Goal: Task Accomplishment & Management: Manage account settings

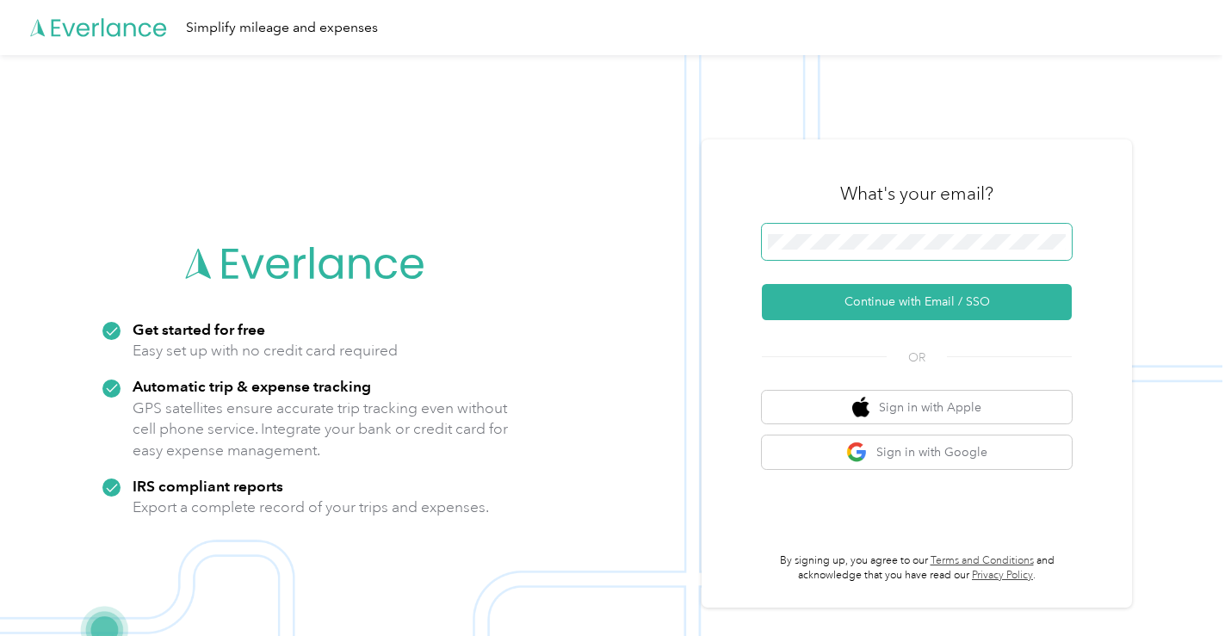
click at [905, 233] on span at bounding box center [917, 242] width 310 height 36
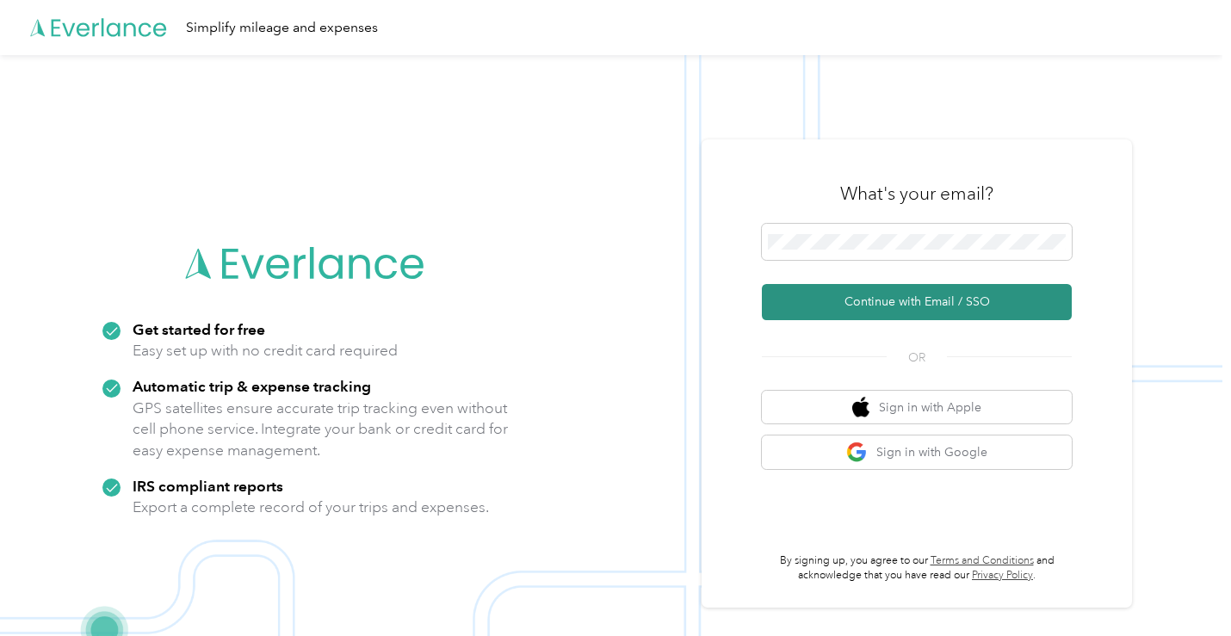
click at [943, 293] on button "Continue with Email / SSO" at bounding box center [917, 302] width 310 height 36
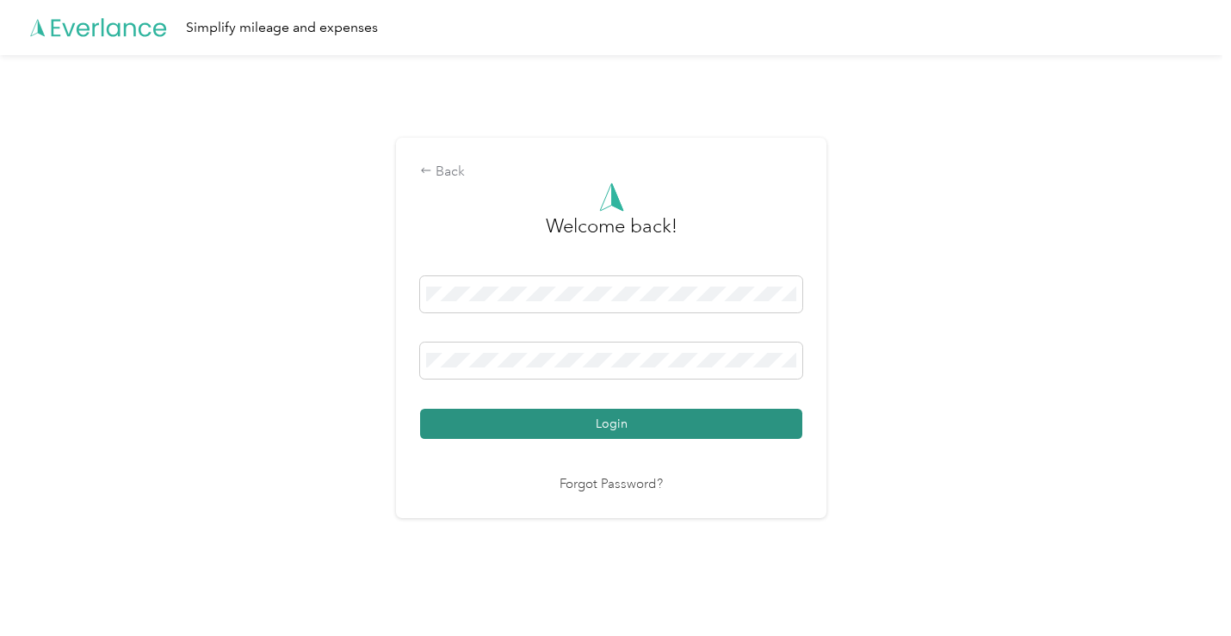
click at [663, 430] on button "Login" at bounding box center [611, 424] width 382 height 30
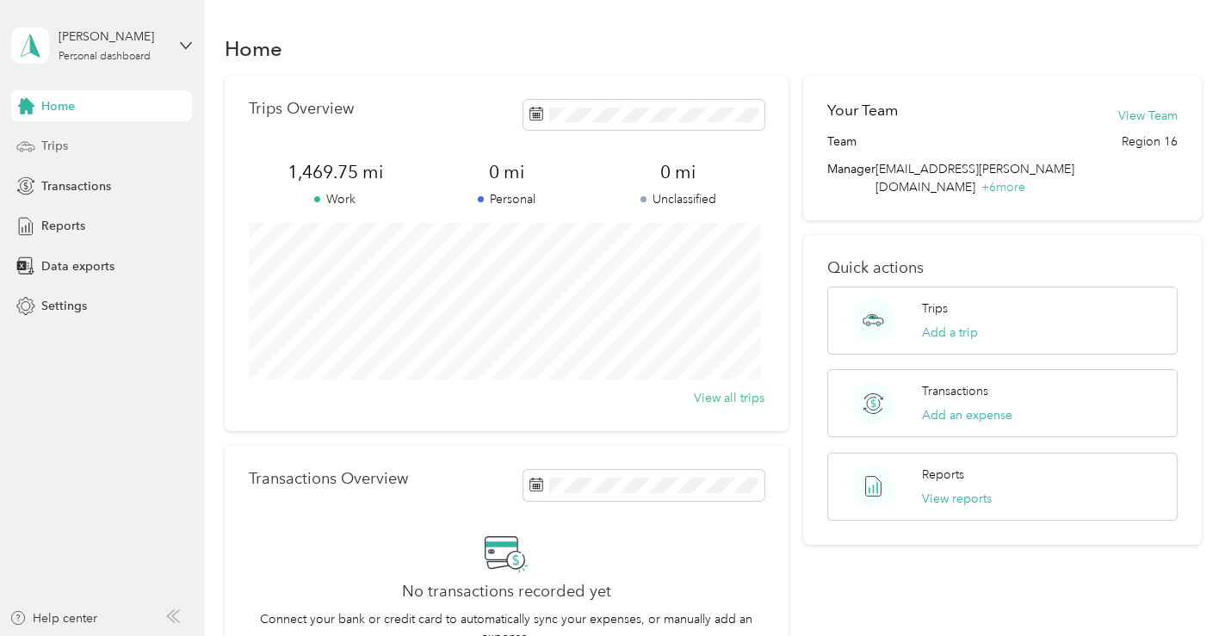
click at [63, 141] on span "Trips" at bounding box center [54, 146] width 27 height 18
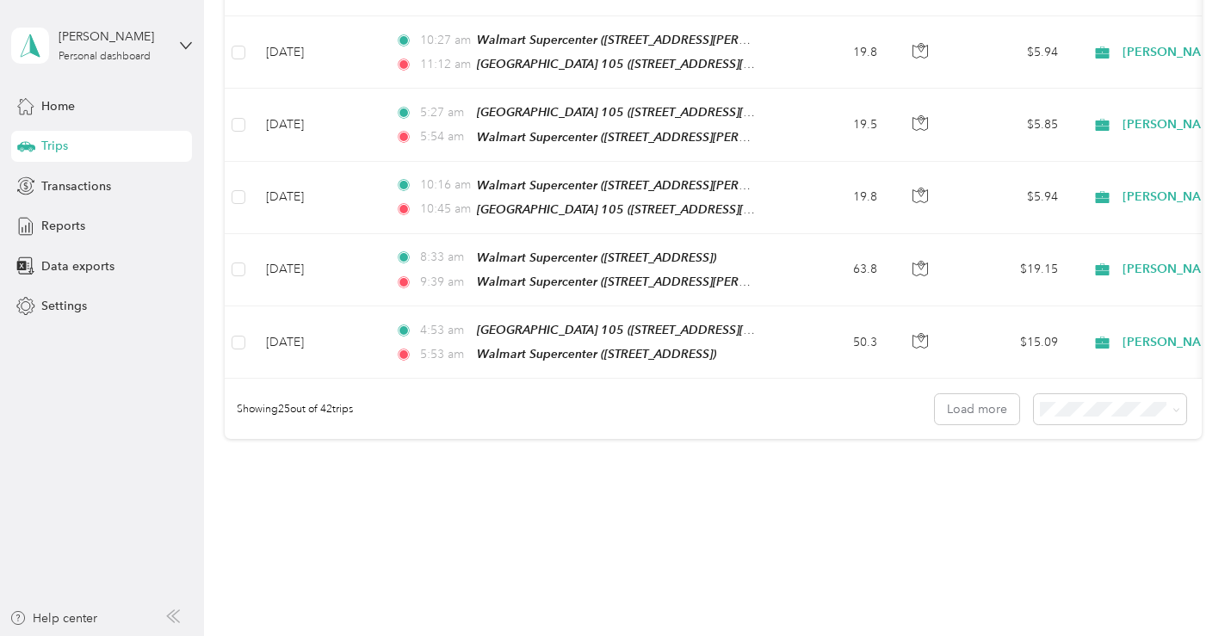
scroll to position [1735, 0]
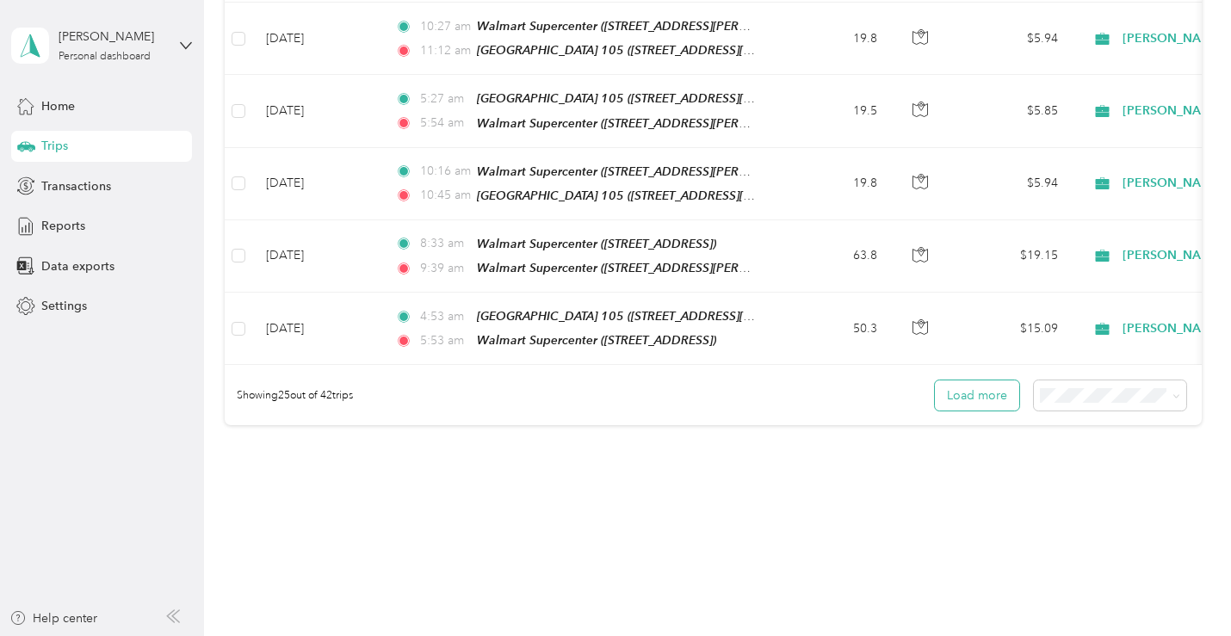
click at [961, 380] on button "Load more" at bounding box center [977, 395] width 84 height 30
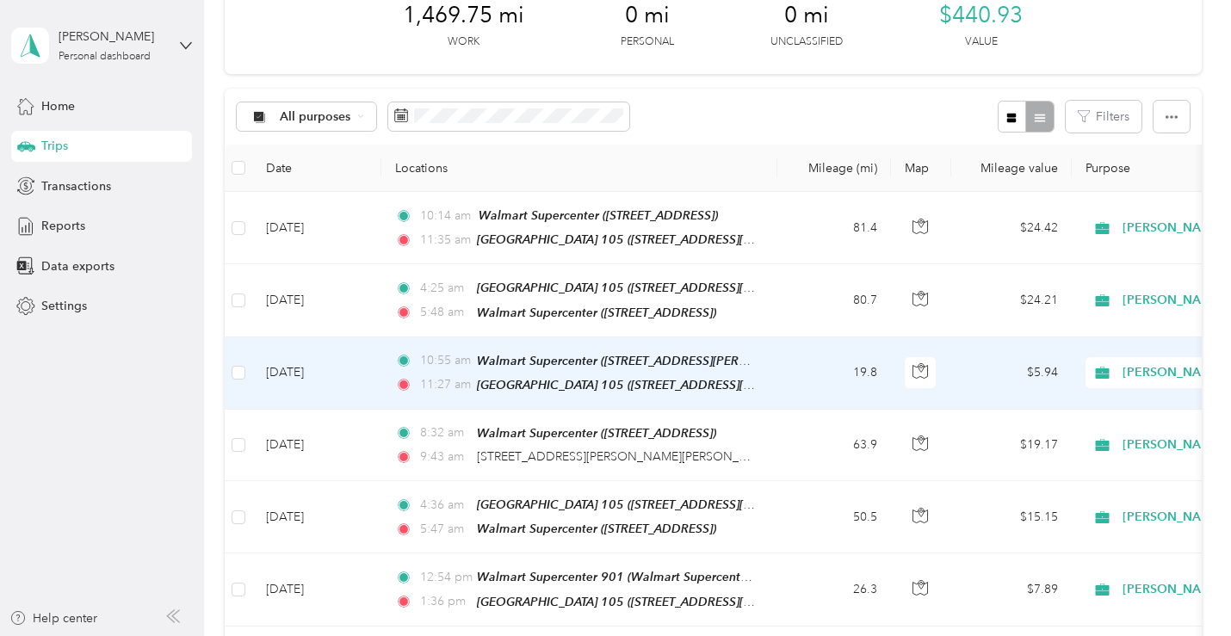
scroll to position [0, 0]
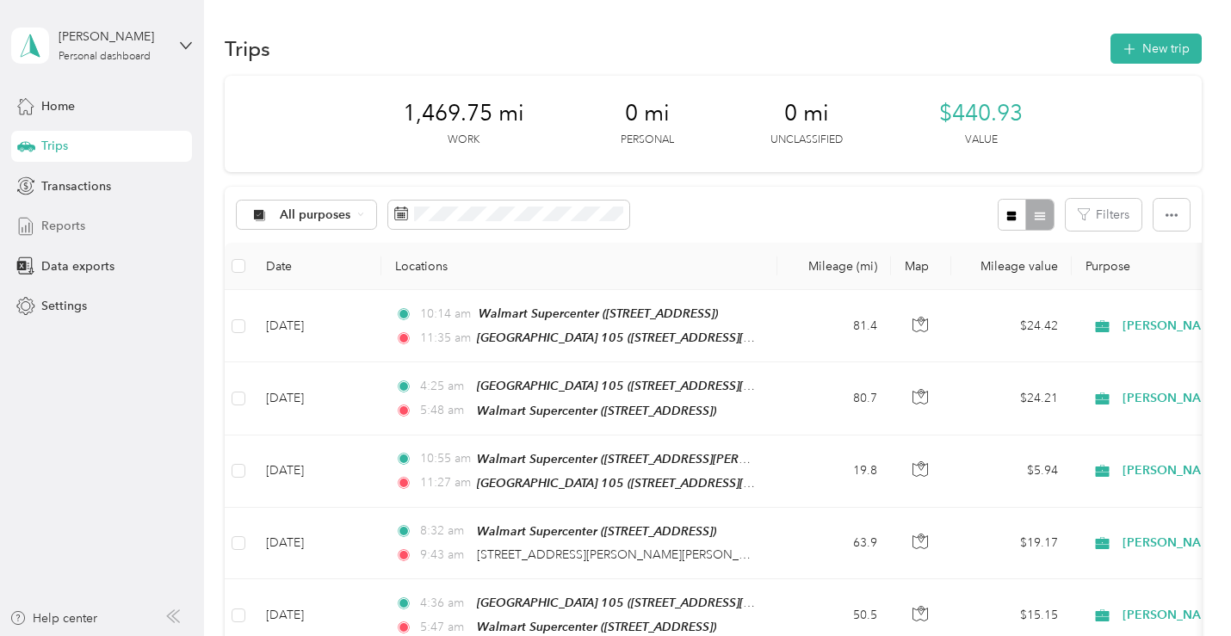
click at [53, 226] on span "Reports" at bounding box center [63, 226] width 44 height 18
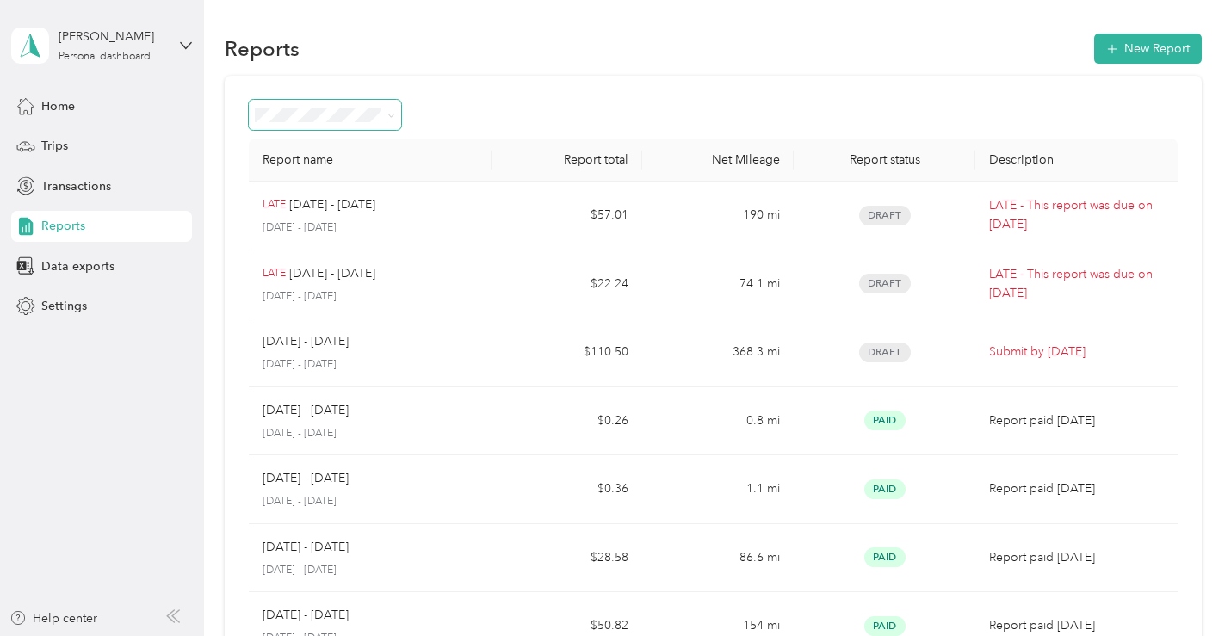
click at [388, 117] on icon at bounding box center [391, 116] width 8 height 8
click at [316, 234] on span "Needs payment" at bounding box center [305, 227] width 87 height 15
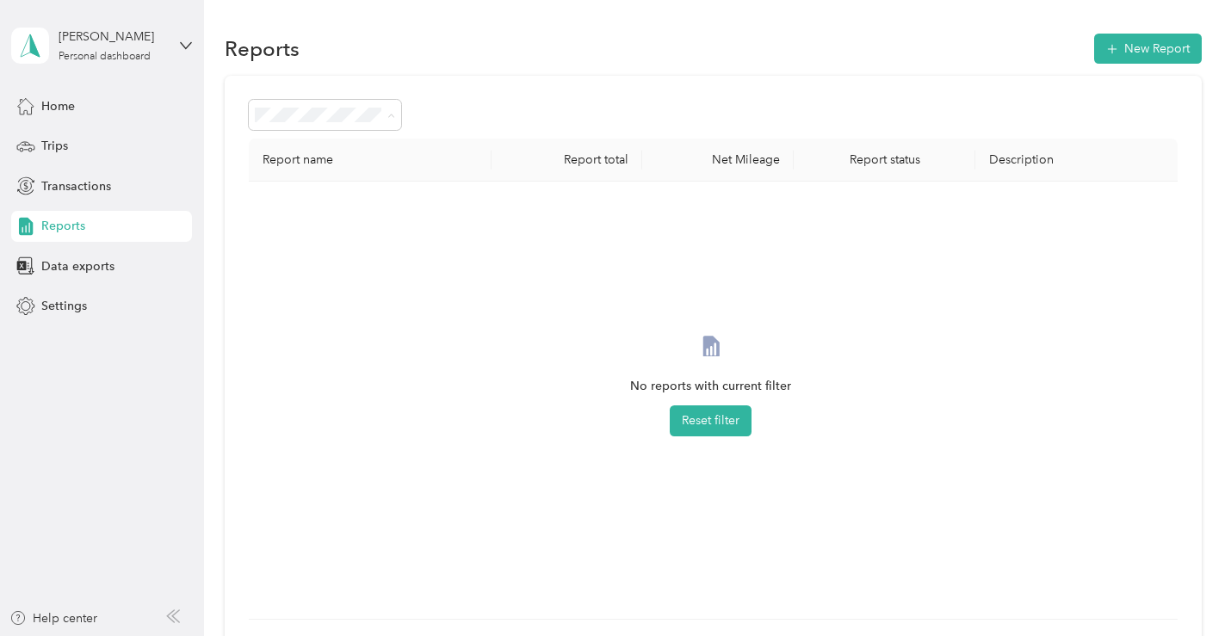
click at [347, 214] on ol "All Reports Draft Needs approval Needs payment Approved Rejected Paid" at bounding box center [326, 237] width 152 height 211
click at [433, 229] on div "No reports with current filter Reset filter" at bounding box center [711, 400] width 896 height 410
click at [393, 119] on icon at bounding box center [391, 116] width 8 height 8
click at [357, 143] on div "All Reports" at bounding box center [326, 147] width 128 height 18
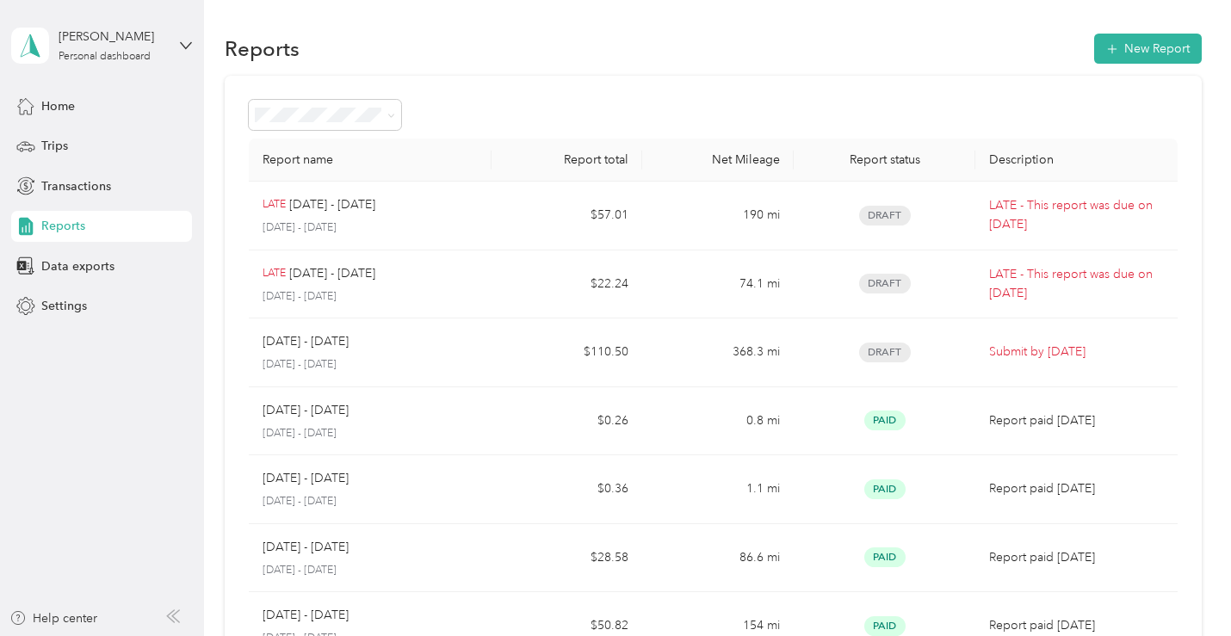
click at [238, 210] on div "Report name Report total Net Mileage Report status Description LATE [DATE] - [D…" at bounding box center [713, 507] width 976 height 863
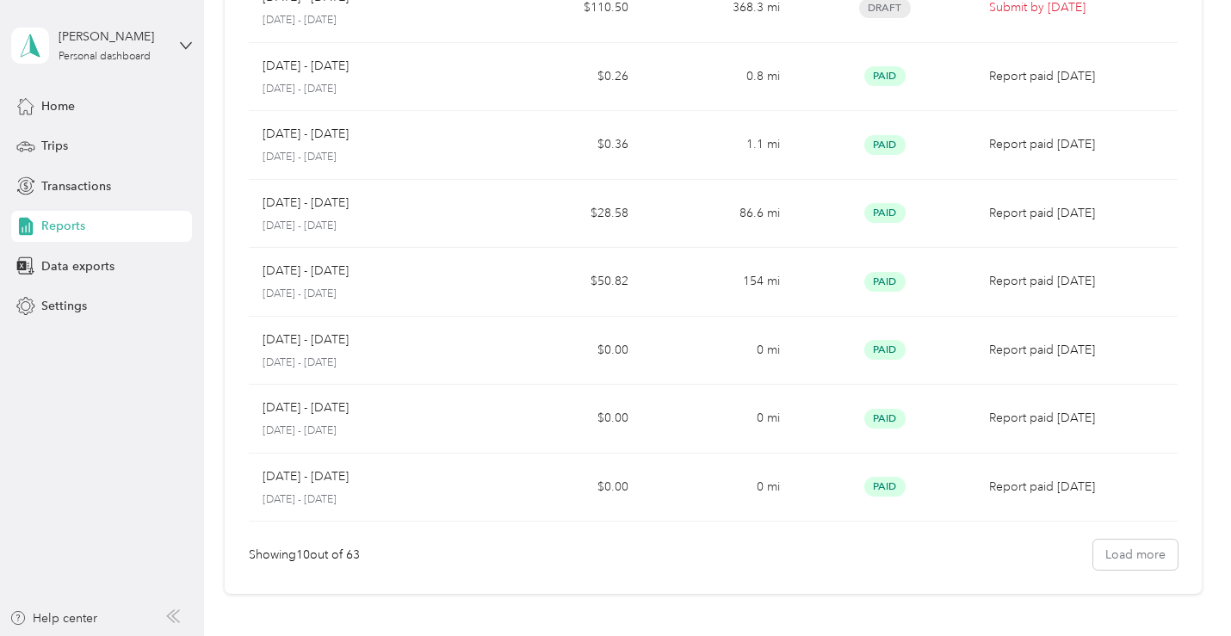
scroll to position [430, 0]
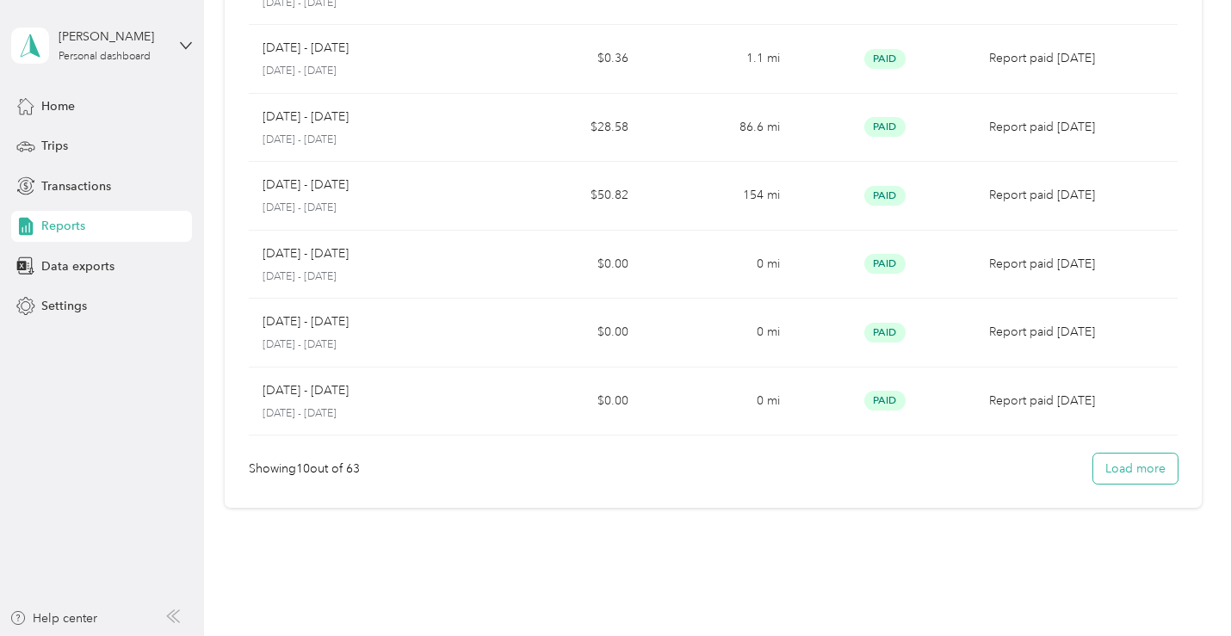
click at [1130, 467] on button "Load more" at bounding box center [1135, 469] width 84 height 30
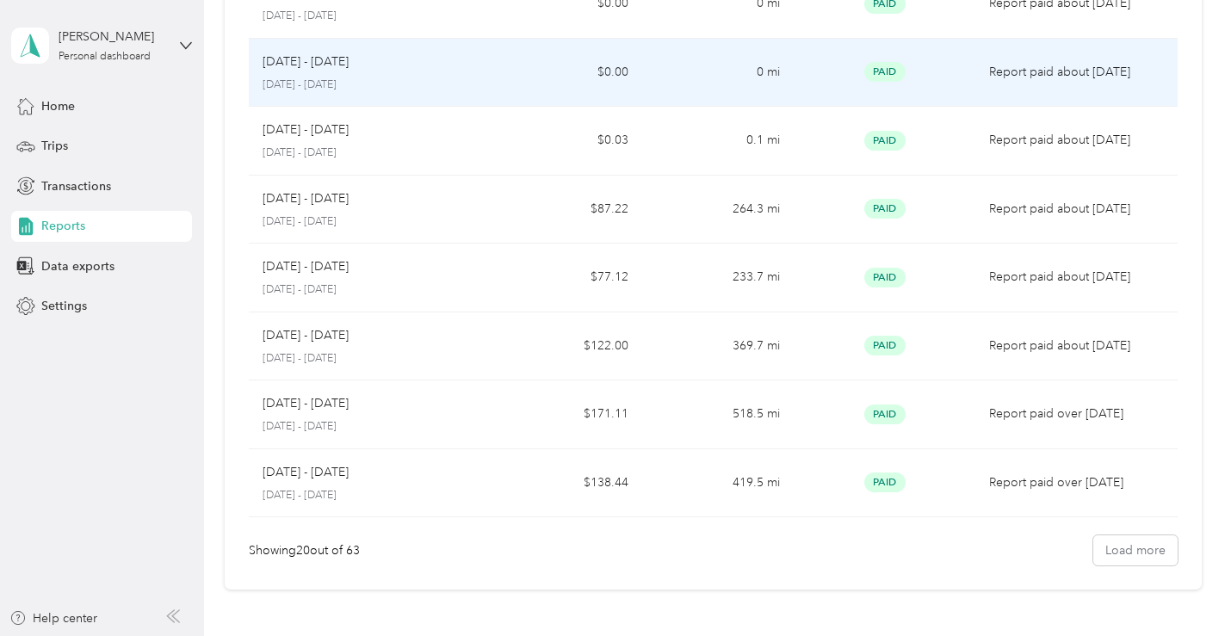
scroll to position [1119, 0]
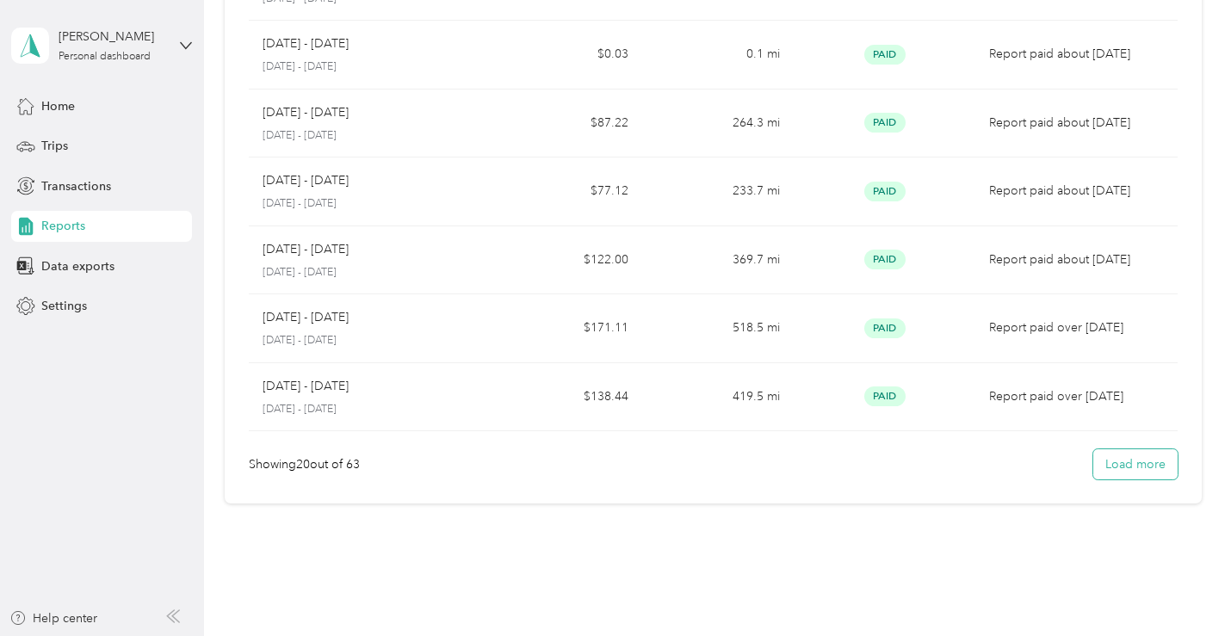
click at [1127, 468] on button "Load more" at bounding box center [1135, 464] width 84 height 30
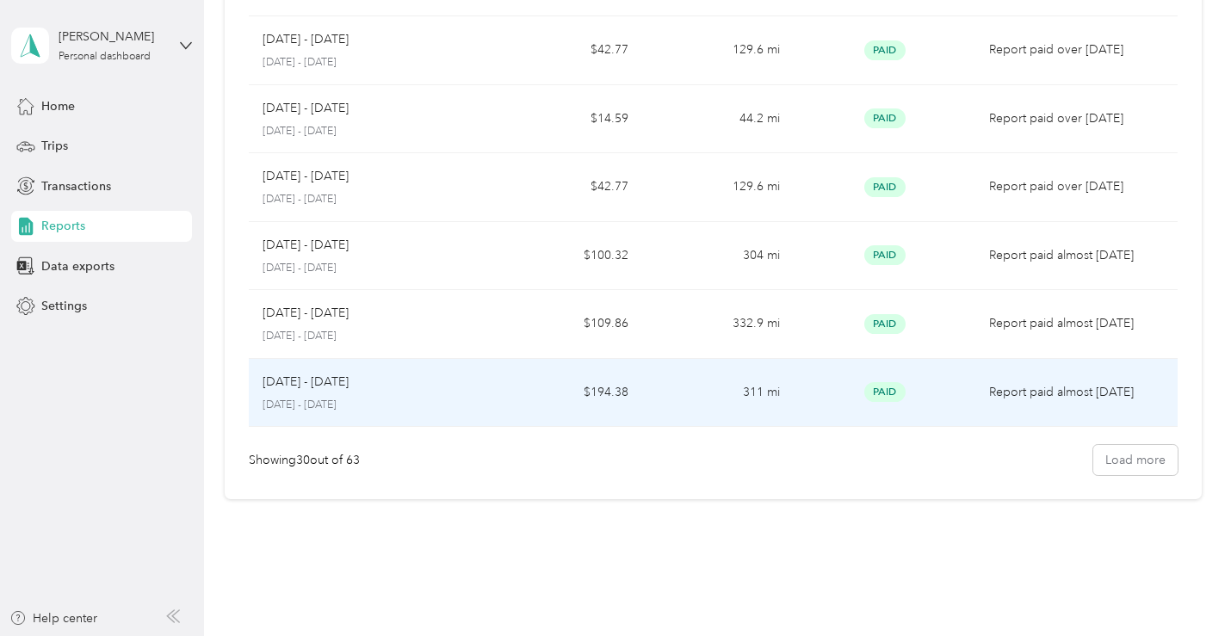
scroll to position [1849, 0]
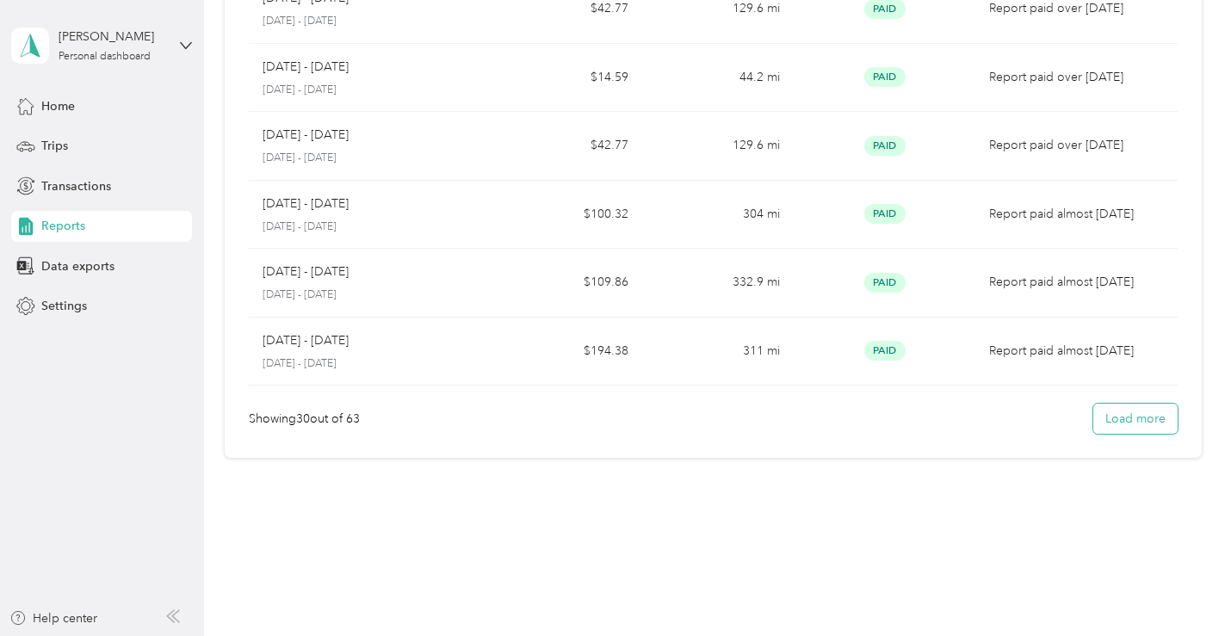
click at [1130, 416] on button "Load more" at bounding box center [1135, 419] width 84 height 30
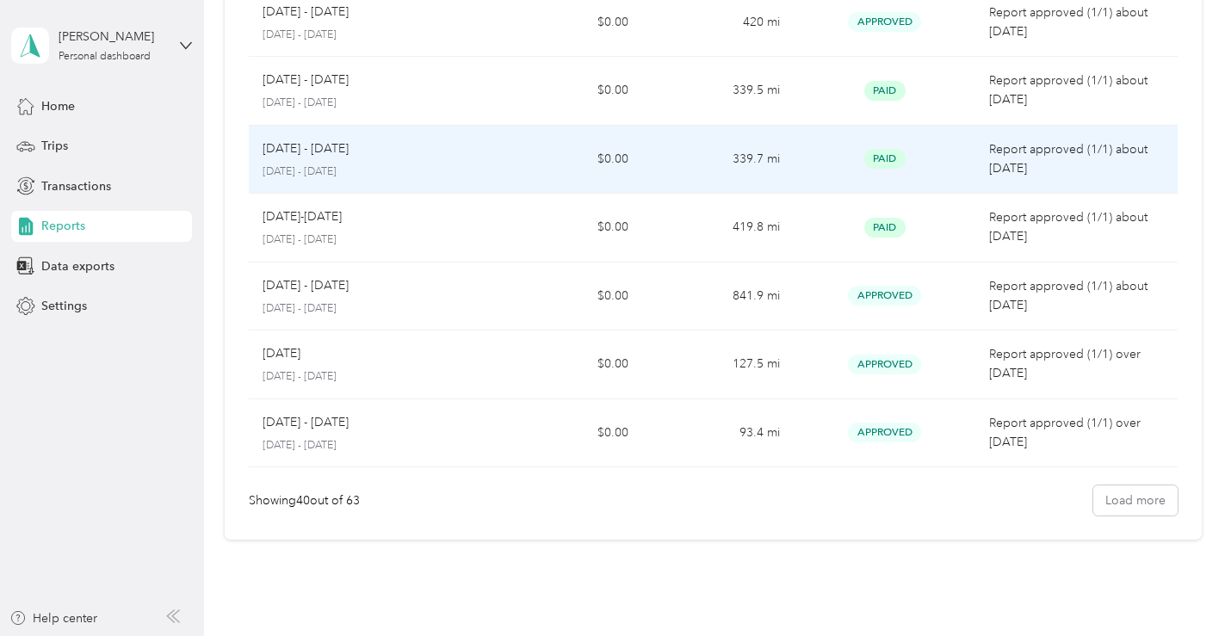
scroll to position [2533, 0]
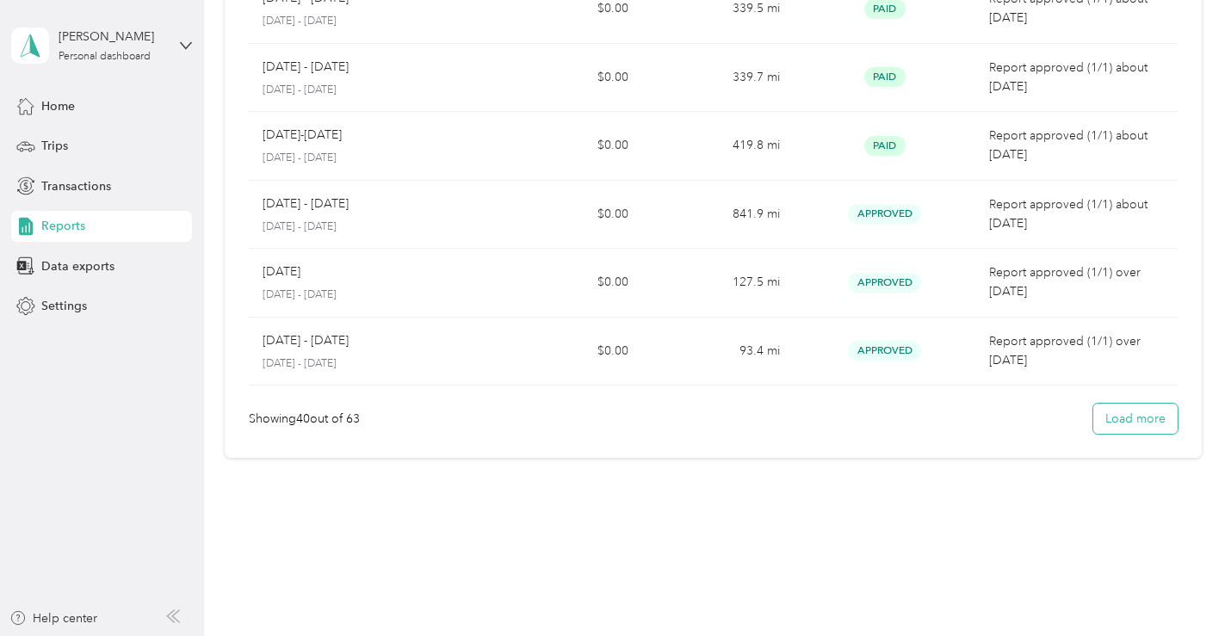
click at [1152, 416] on button "Load more" at bounding box center [1135, 419] width 84 height 30
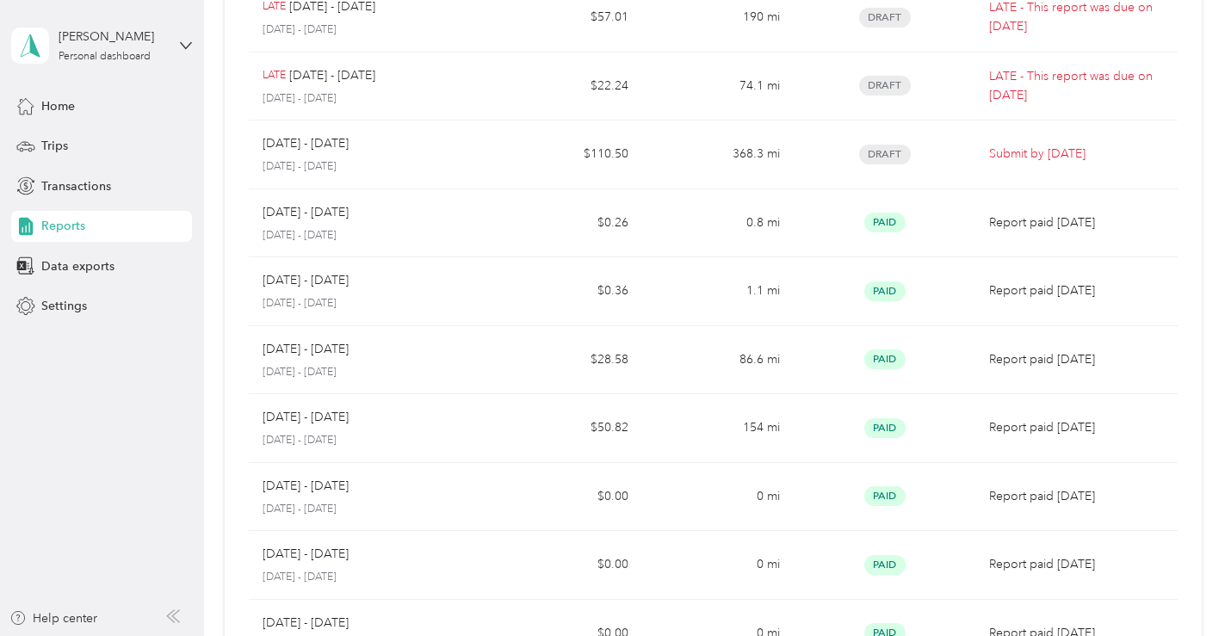
scroll to position [0, 0]
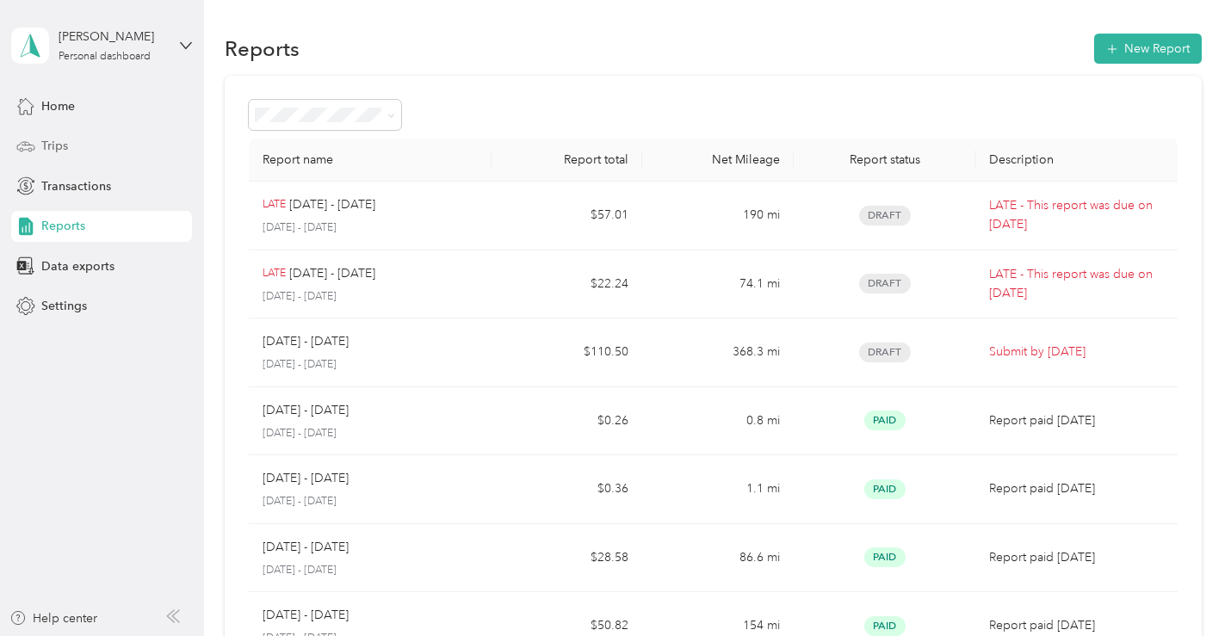
click at [64, 148] on span "Trips" at bounding box center [54, 146] width 27 height 18
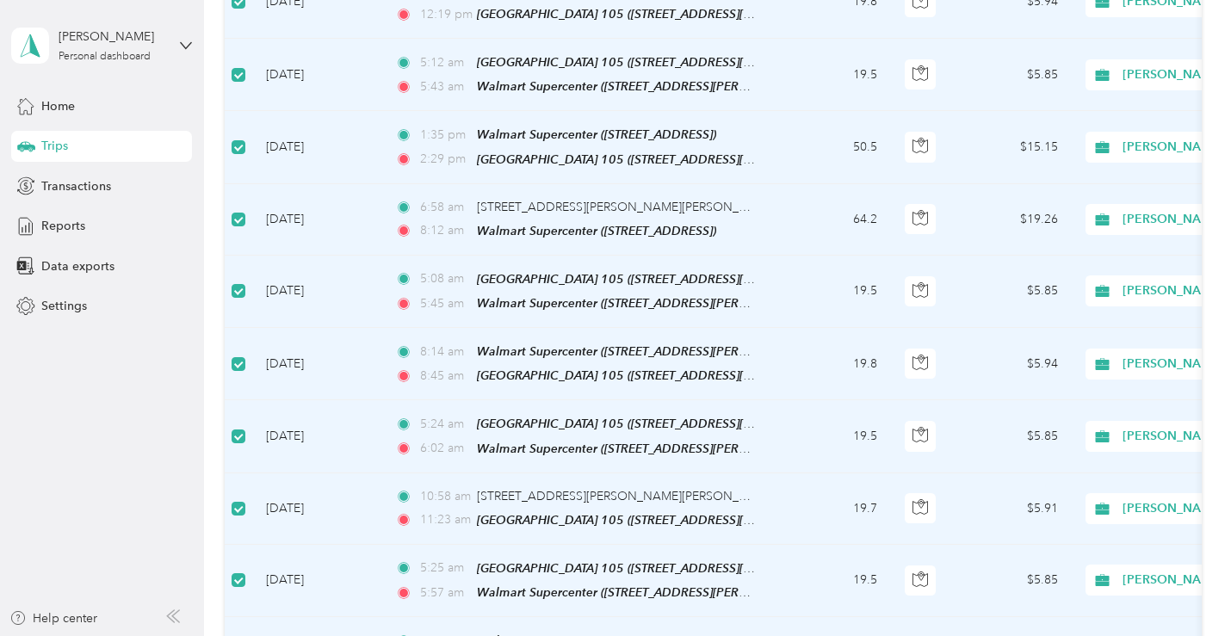
scroll to position [1722, 0]
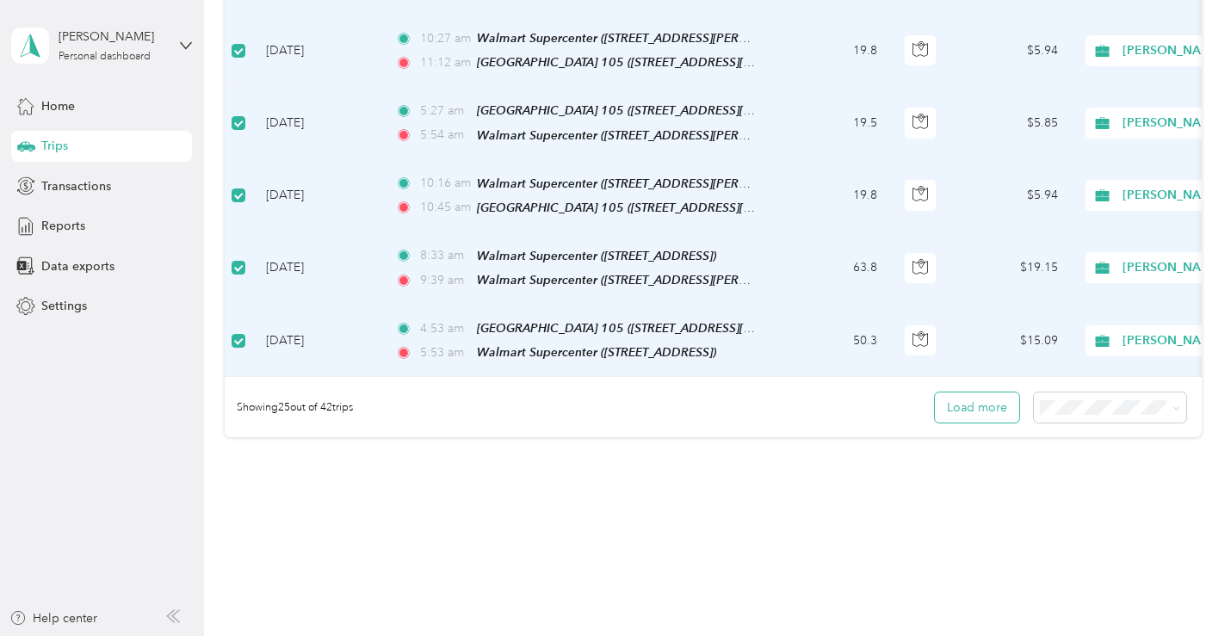
click at [1009, 393] on button "Load more" at bounding box center [977, 408] width 84 height 30
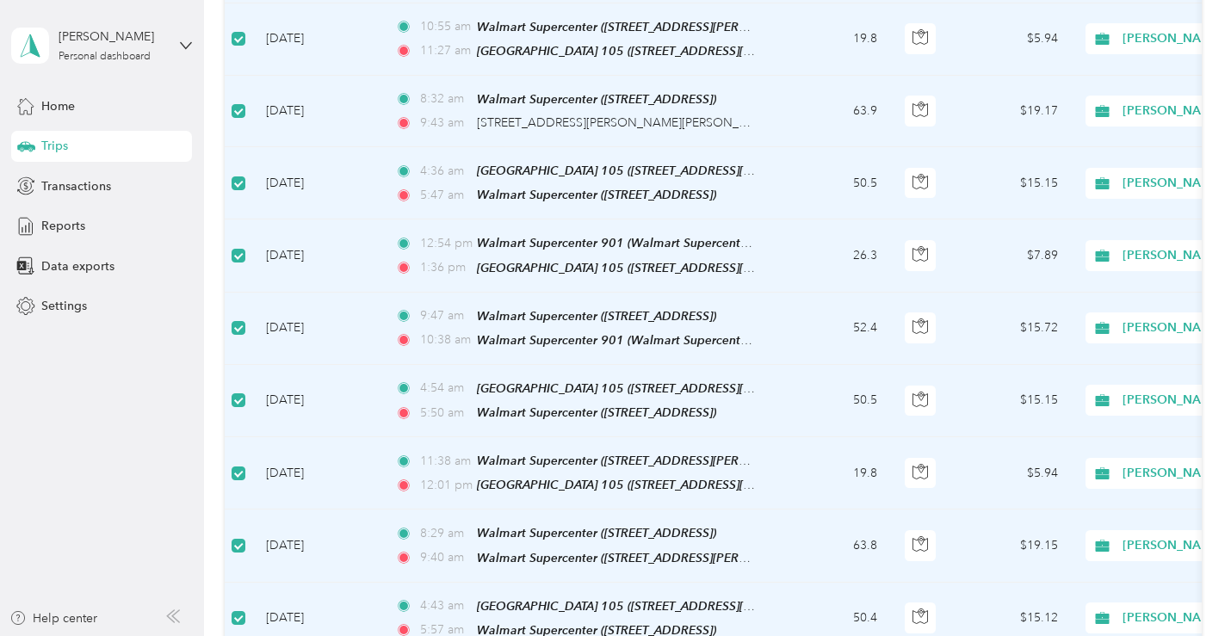
scroll to position [0, 0]
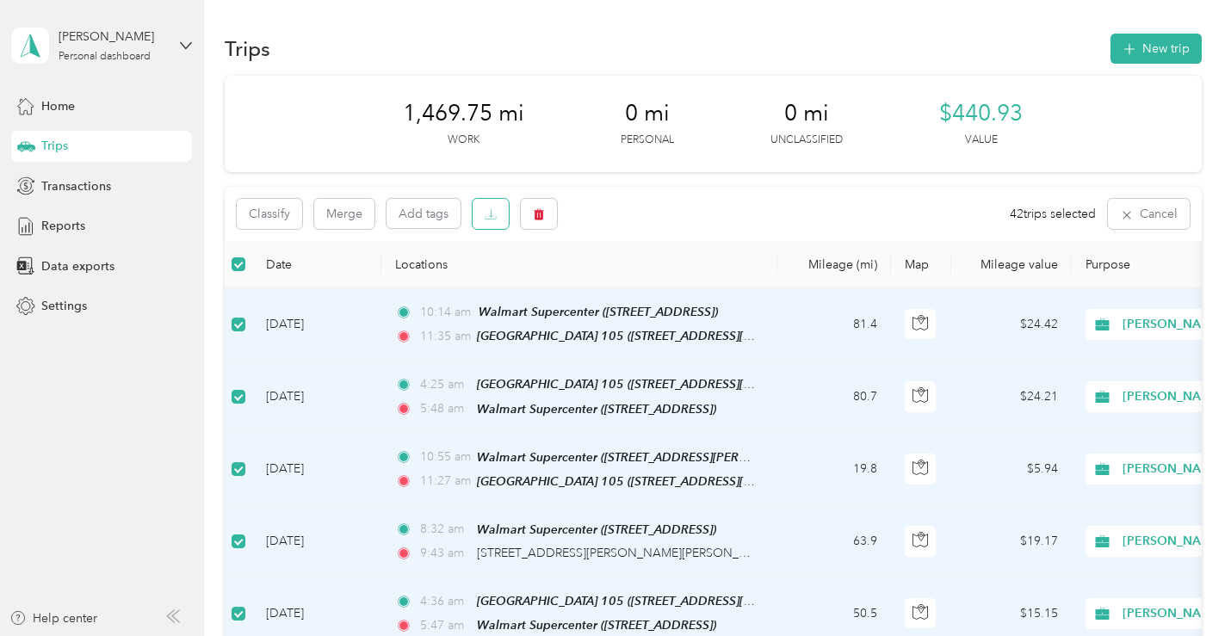
click at [490, 219] on icon "button" at bounding box center [491, 217] width 11 height 3
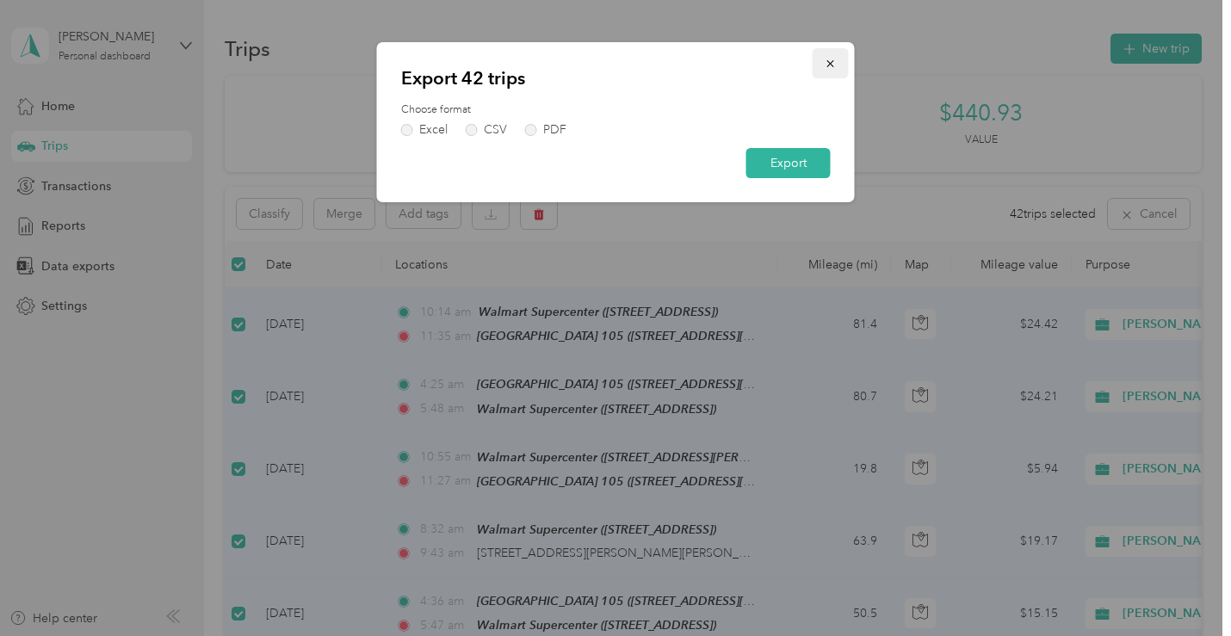
click at [825, 61] on icon "button" at bounding box center [831, 64] width 12 height 12
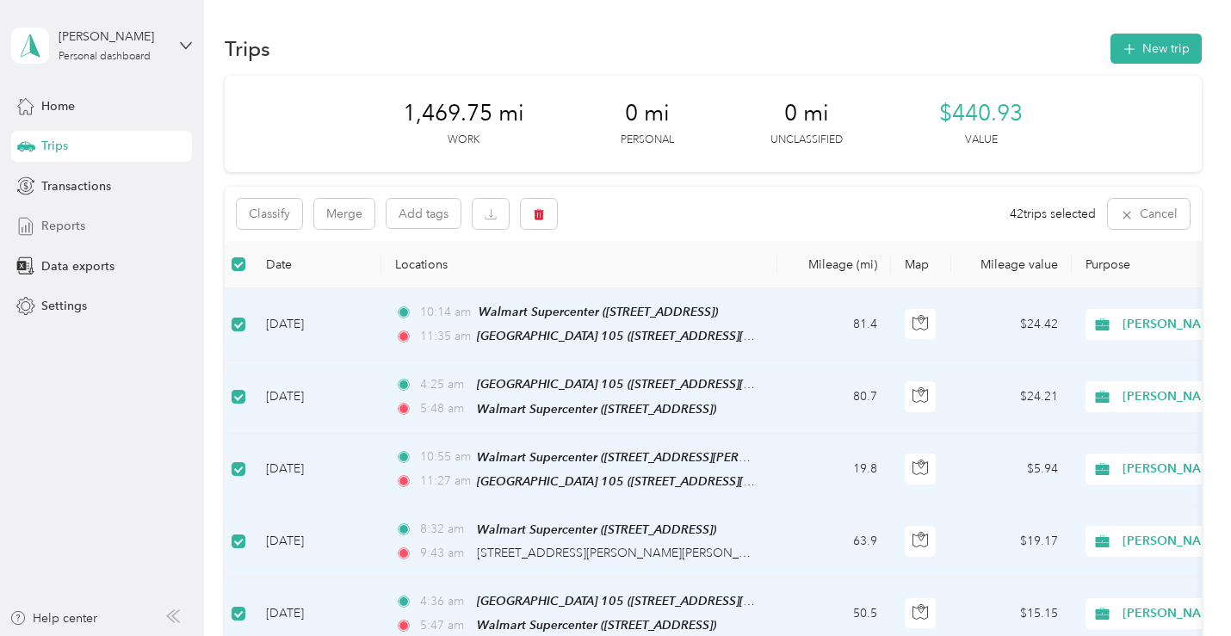
click at [62, 228] on span "Reports" at bounding box center [63, 226] width 44 height 18
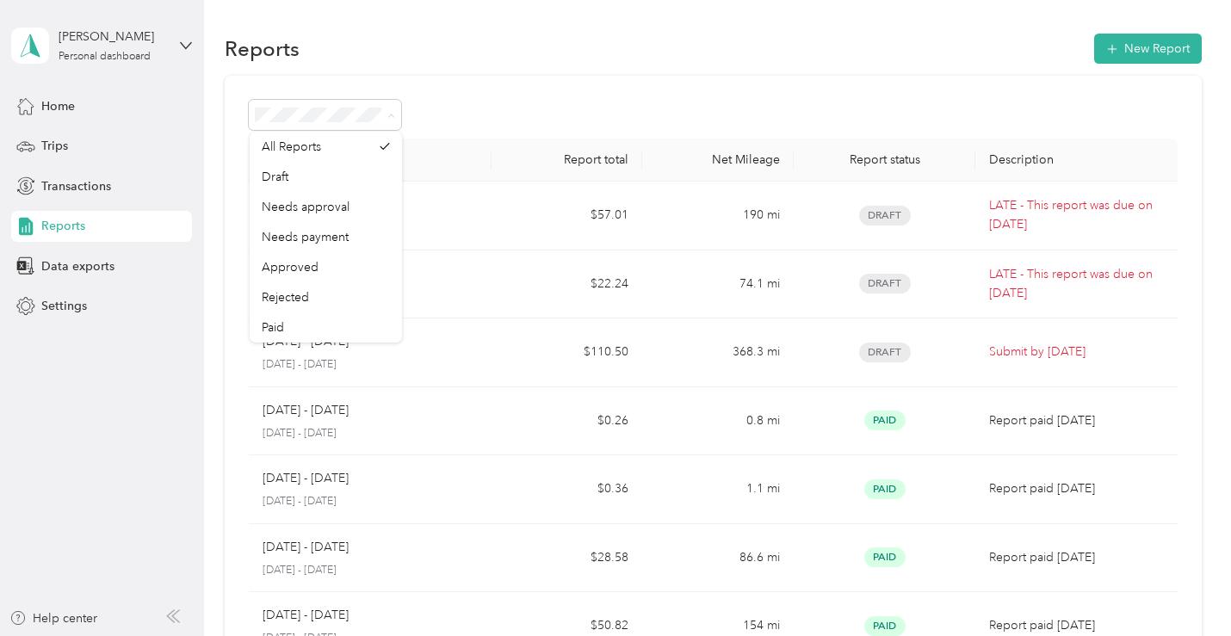
click at [489, 108] on div at bounding box center [713, 115] width 928 height 30
click at [517, 112] on div at bounding box center [713, 115] width 928 height 30
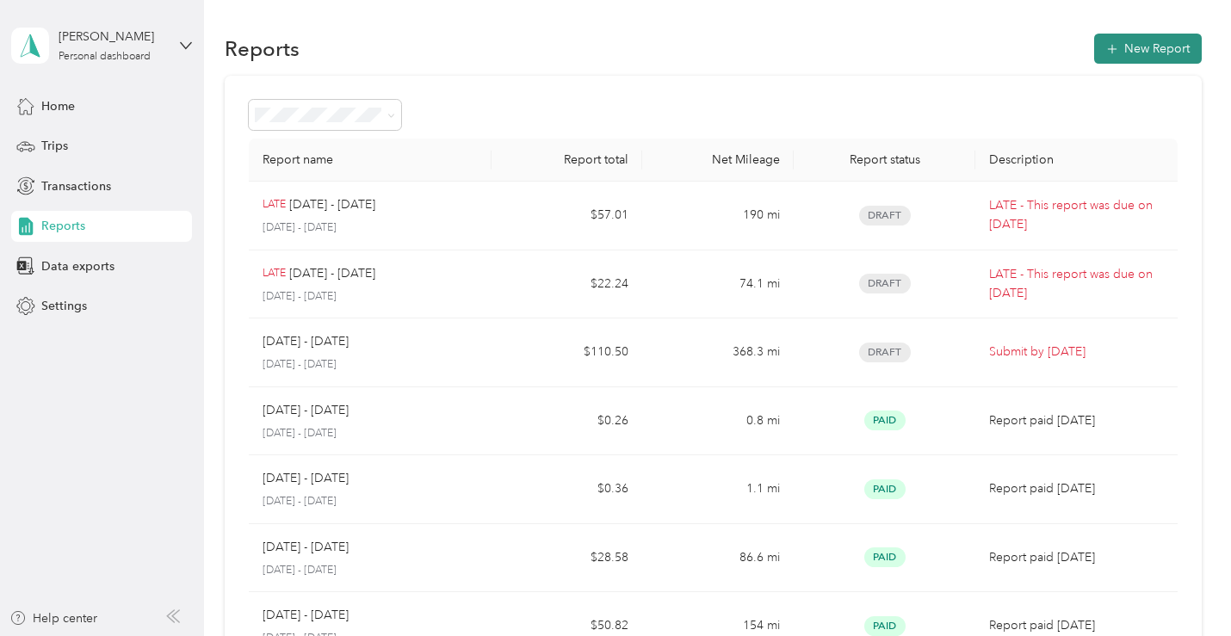
click at [1130, 46] on button "New Report" at bounding box center [1148, 49] width 108 height 30
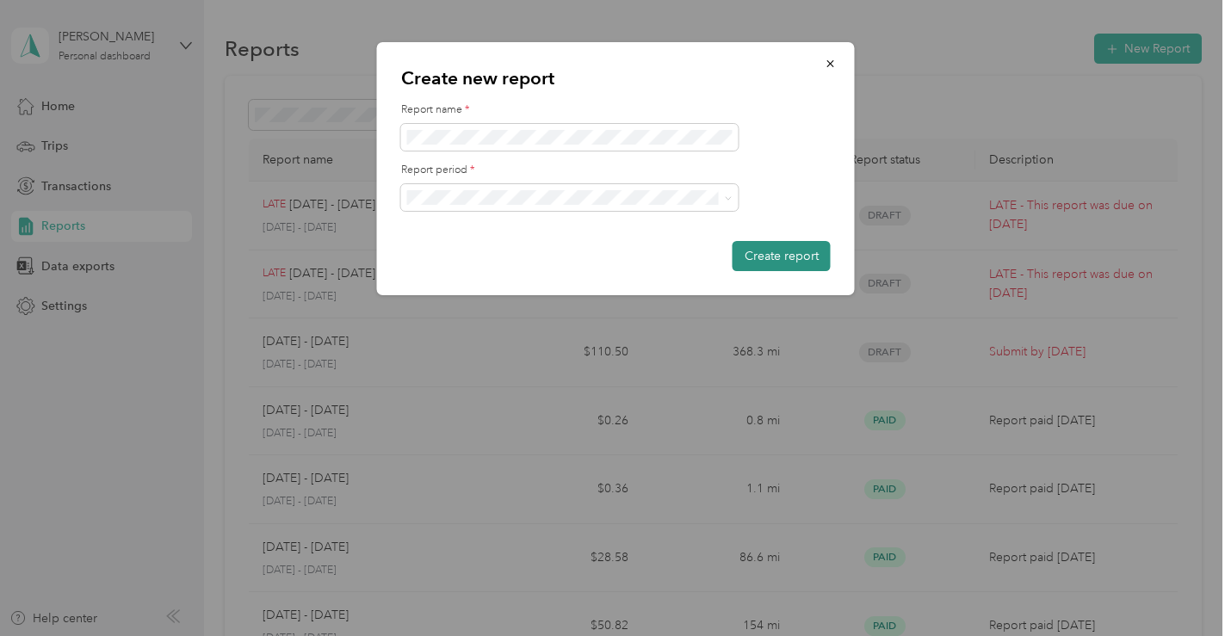
click at [764, 250] on button "Create report" at bounding box center [782, 256] width 98 height 30
click at [757, 263] on button "Create report" at bounding box center [782, 256] width 98 height 30
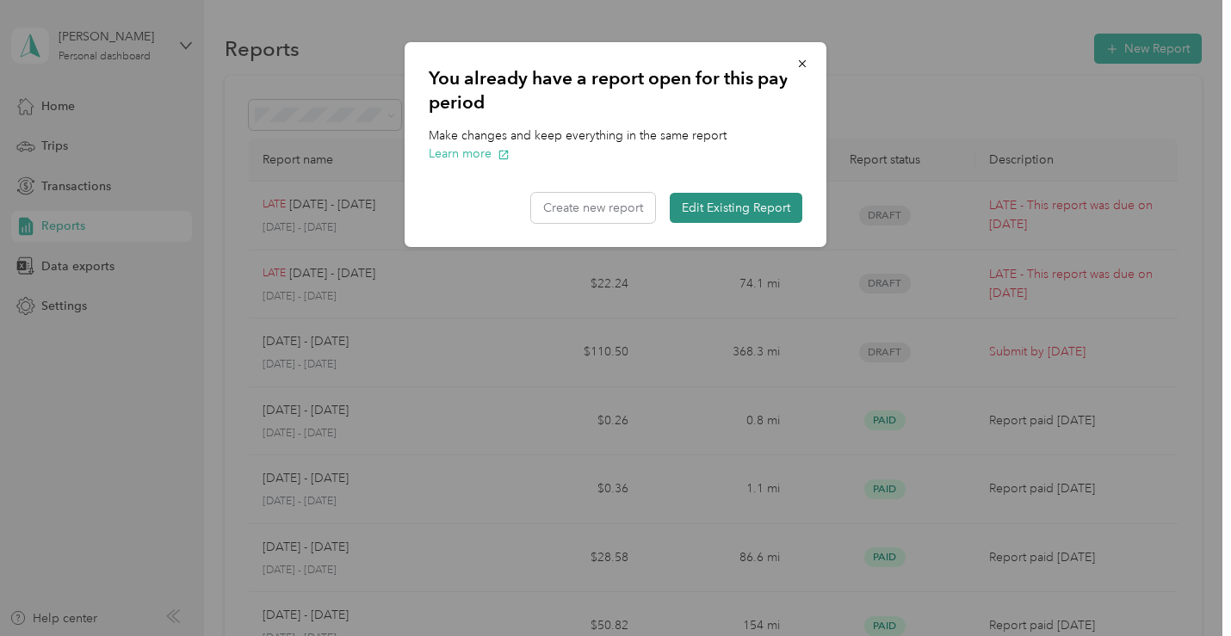
click at [720, 212] on button "Edit Existing Report" at bounding box center [736, 208] width 133 height 30
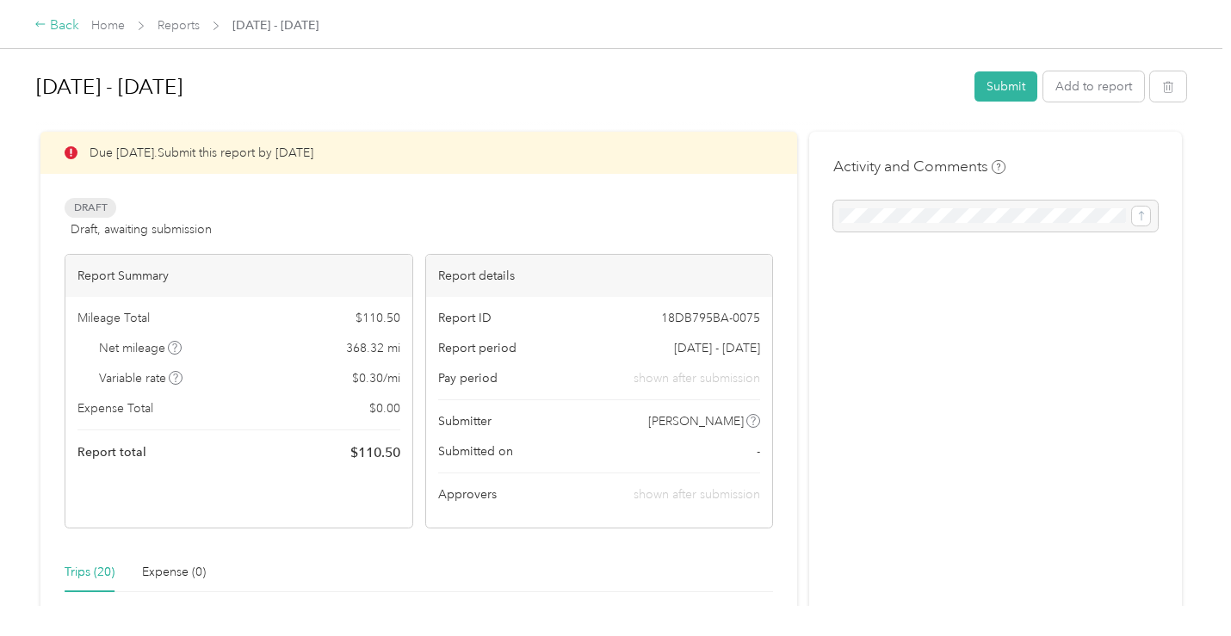
click at [64, 22] on div "Back" at bounding box center [56, 25] width 45 height 21
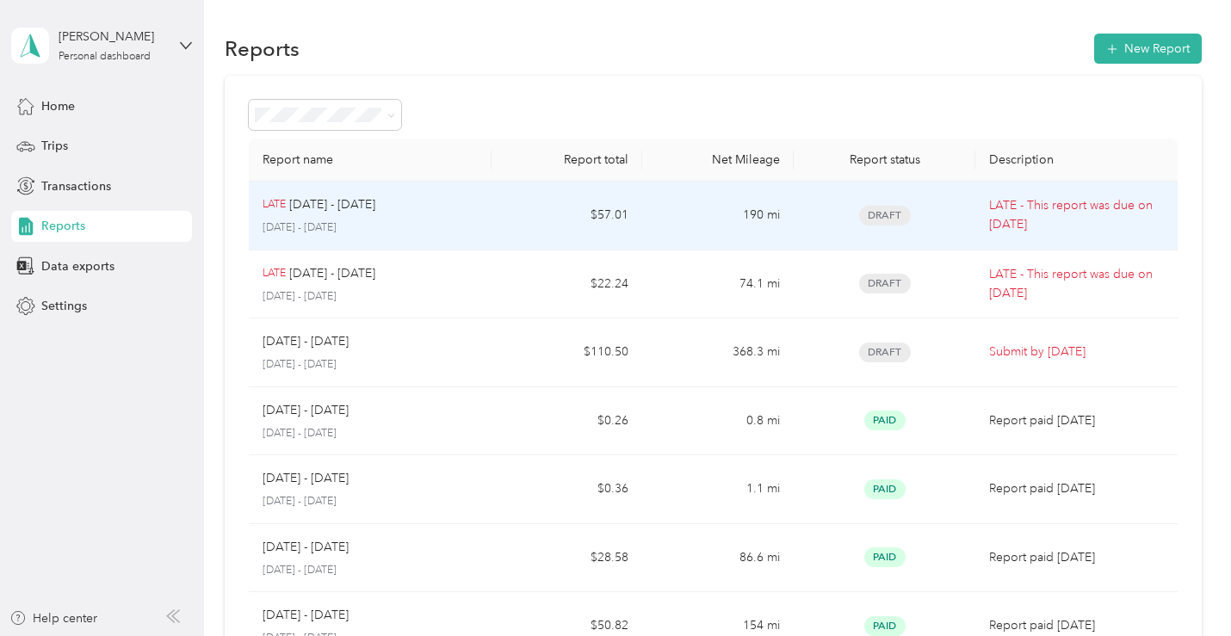
click at [887, 215] on span "Draft" at bounding box center [885, 216] width 52 height 20
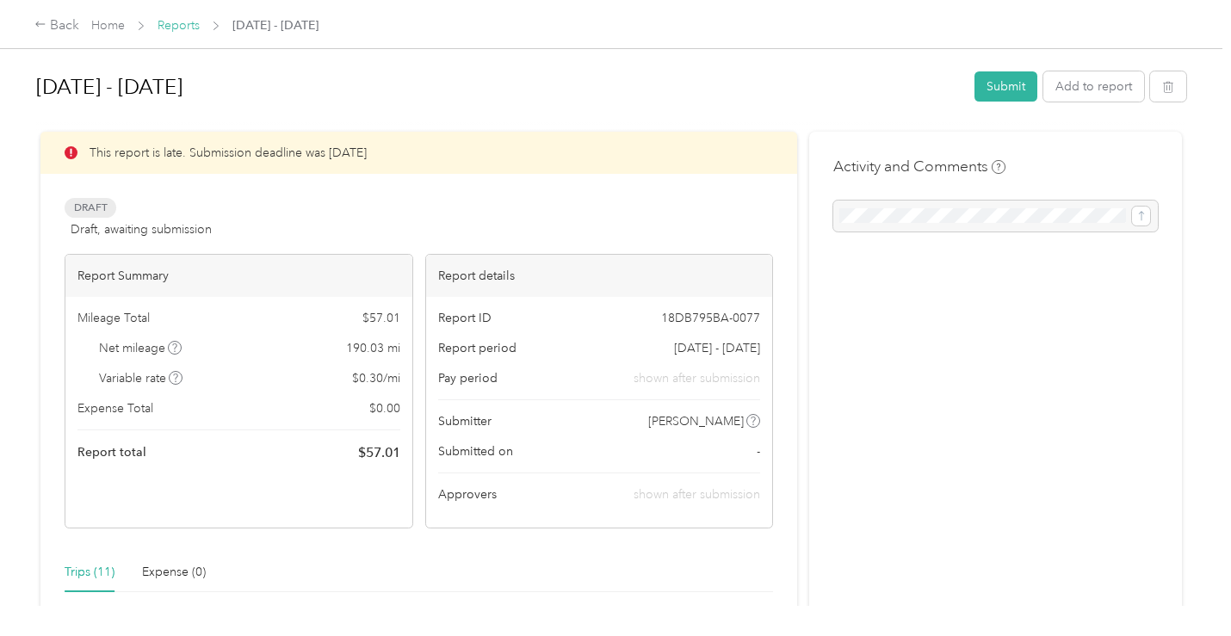
click at [182, 27] on link "Reports" at bounding box center [179, 25] width 42 height 15
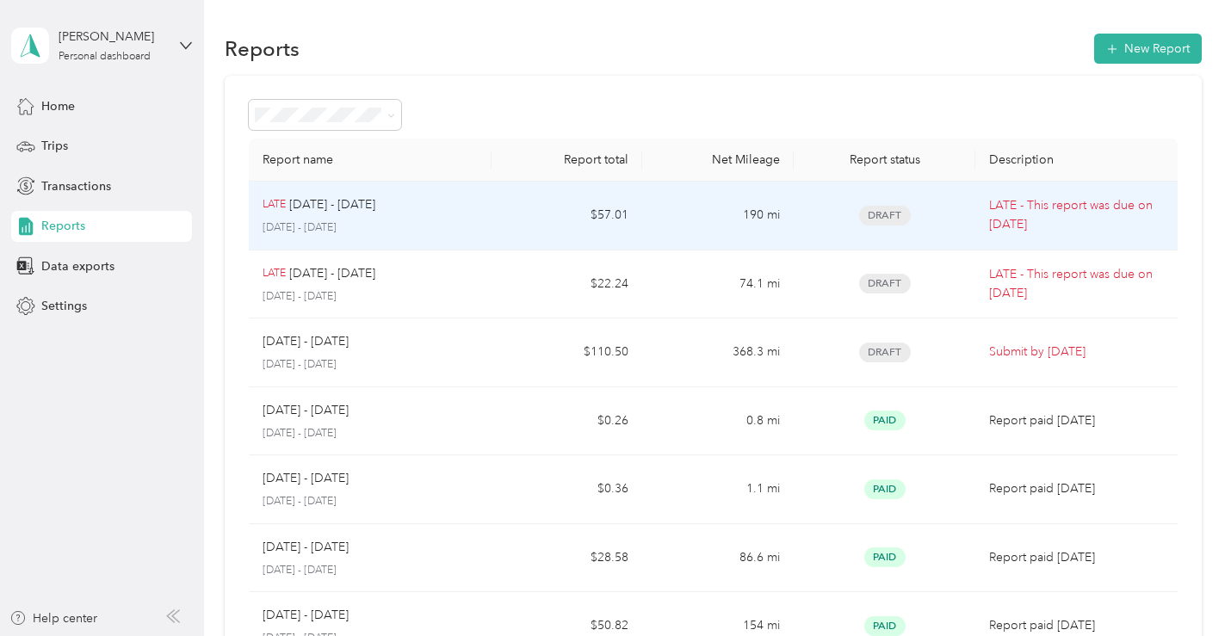
click at [875, 221] on span "Draft" at bounding box center [885, 216] width 52 height 20
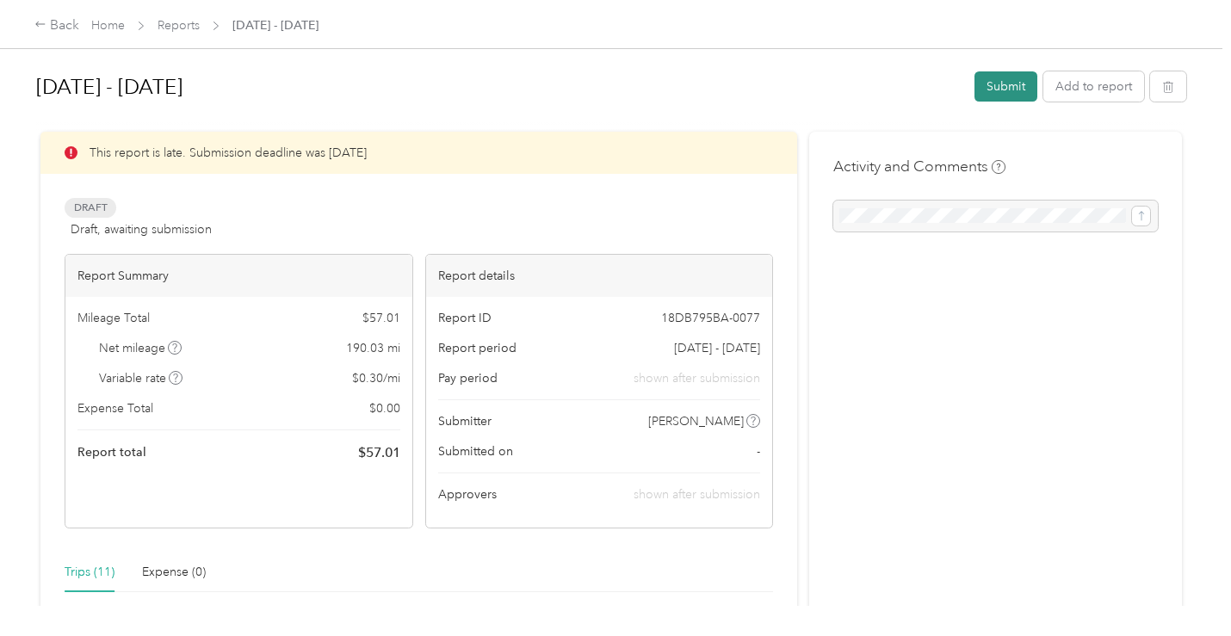
click at [997, 90] on button "Submit" at bounding box center [1005, 86] width 63 height 30
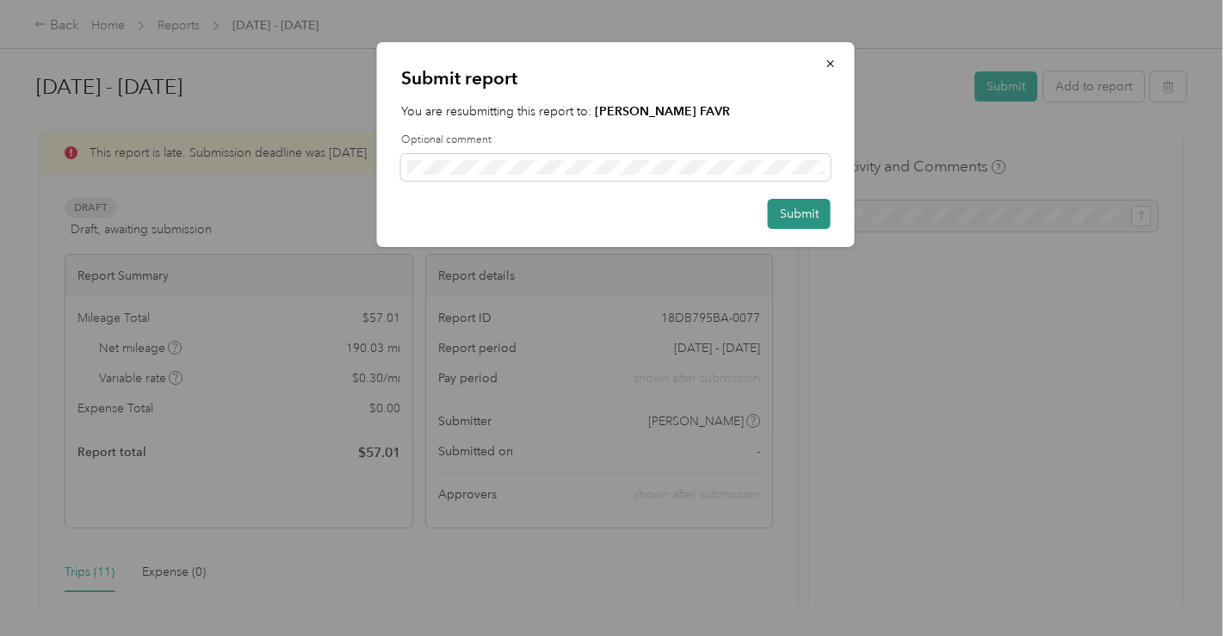
click at [793, 215] on button "Submit" at bounding box center [799, 214] width 63 height 30
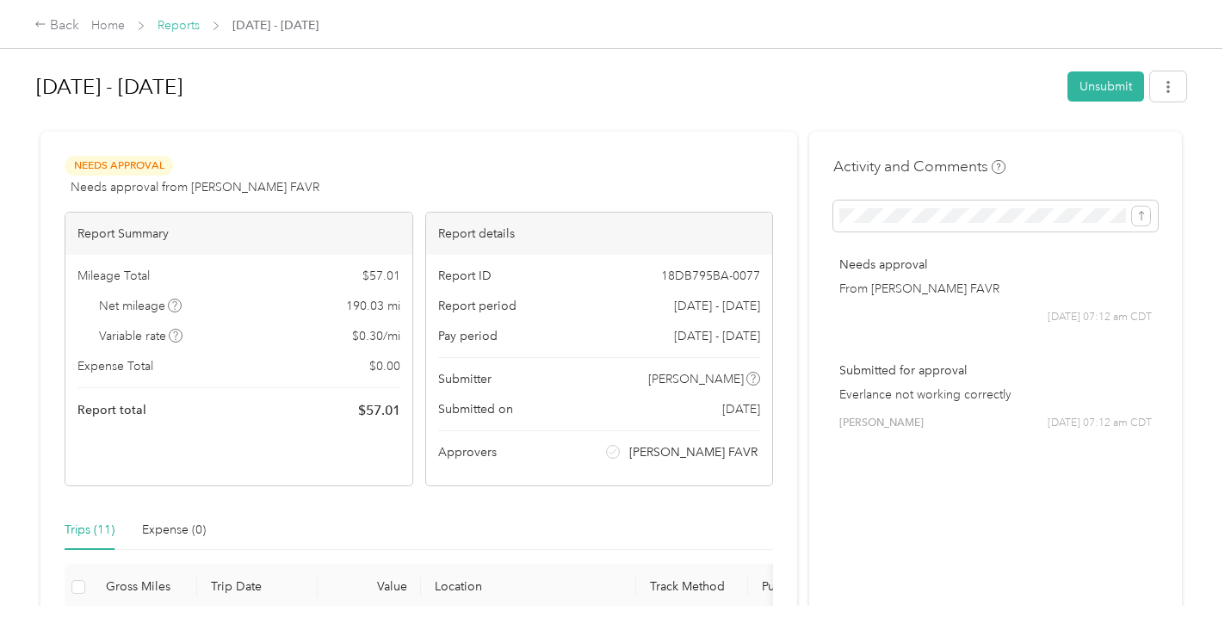
click at [182, 28] on link "Reports" at bounding box center [179, 25] width 42 height 15
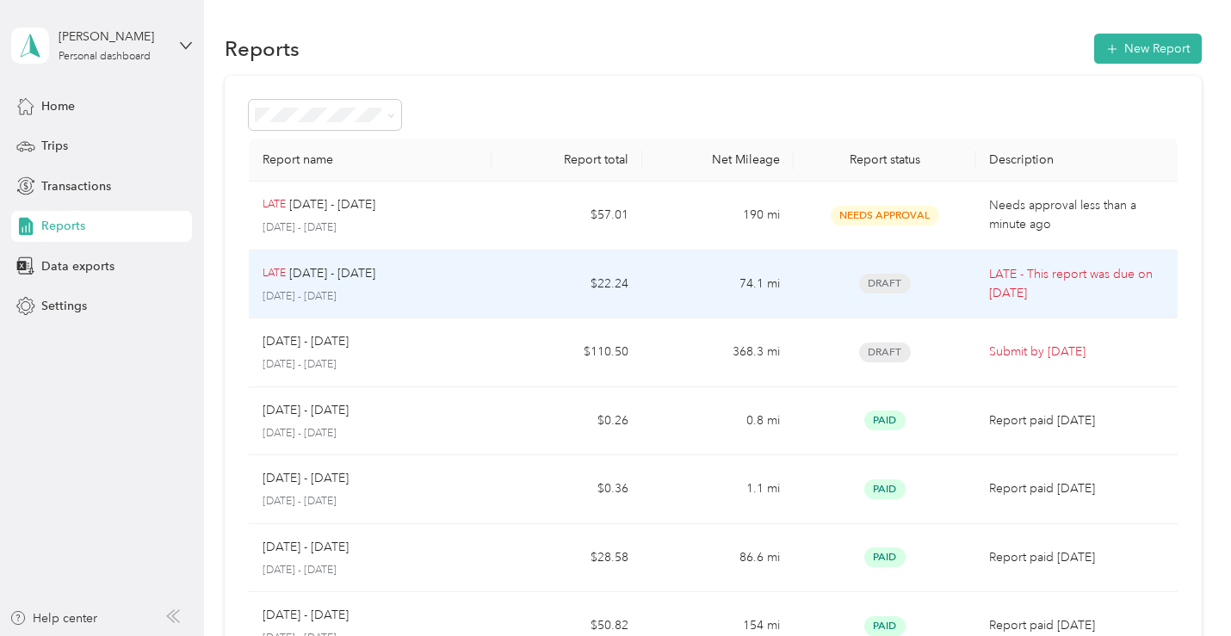
click at [885, 283] on span "Draft" at bounding box center [885, 284] width 52 height 20
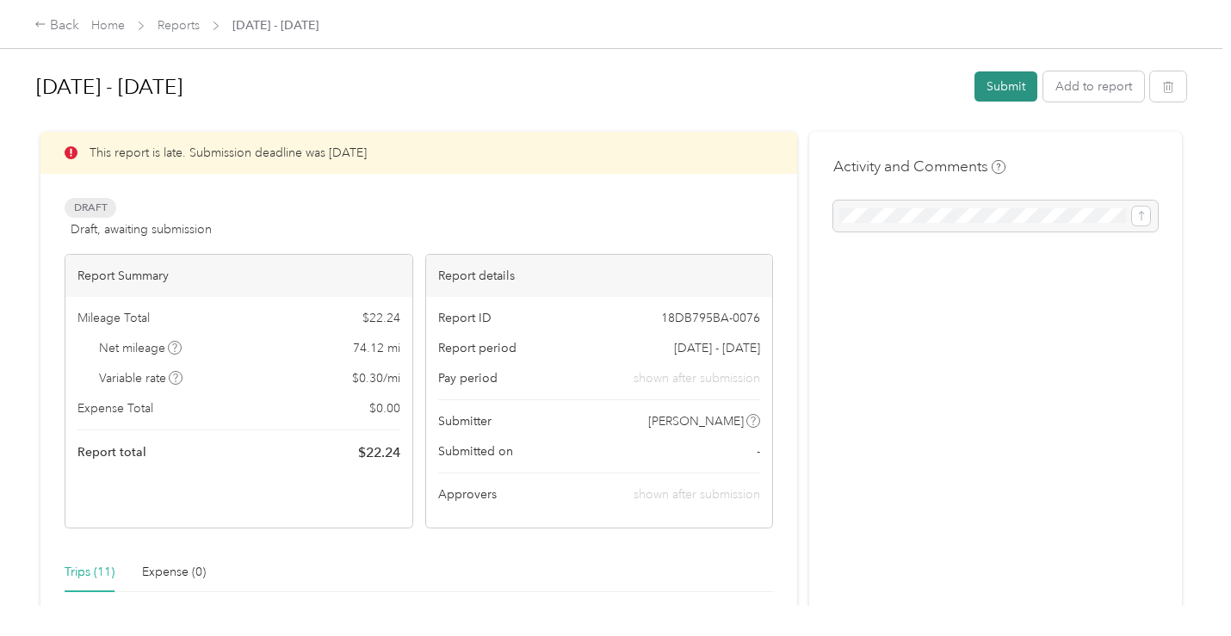
click at [994, 85] on button "Submit" at bounding box center [1005, 86] width 63 height 30
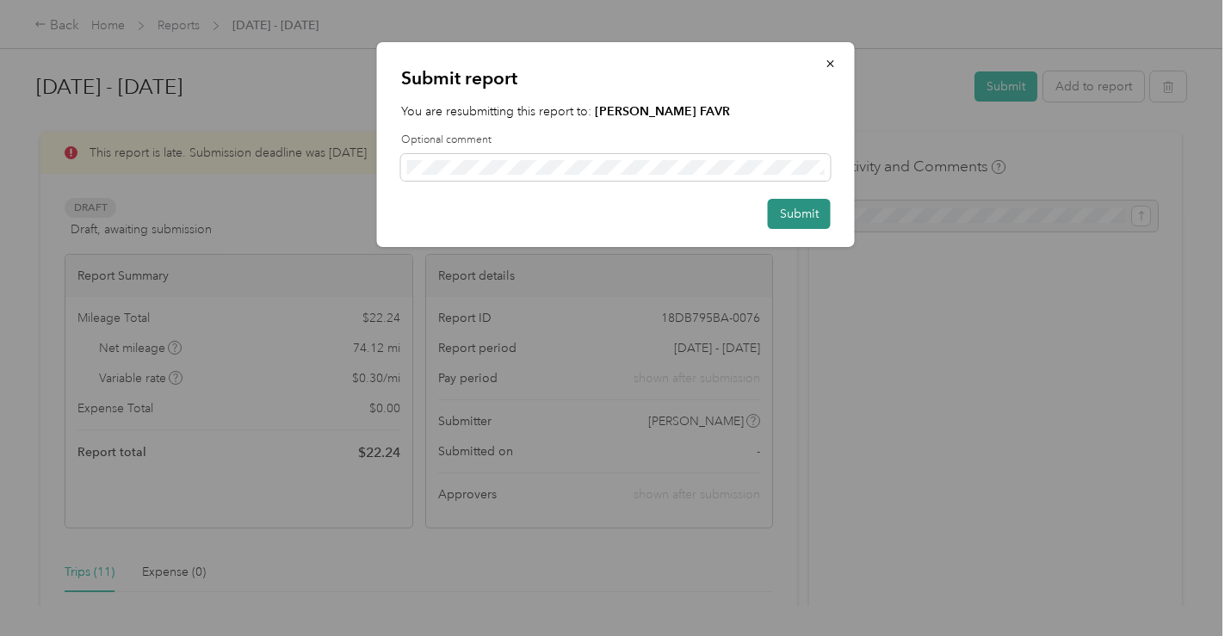
click at [800, 209] on button "Submit" at bounding box center [799, 214] width 63 height 30
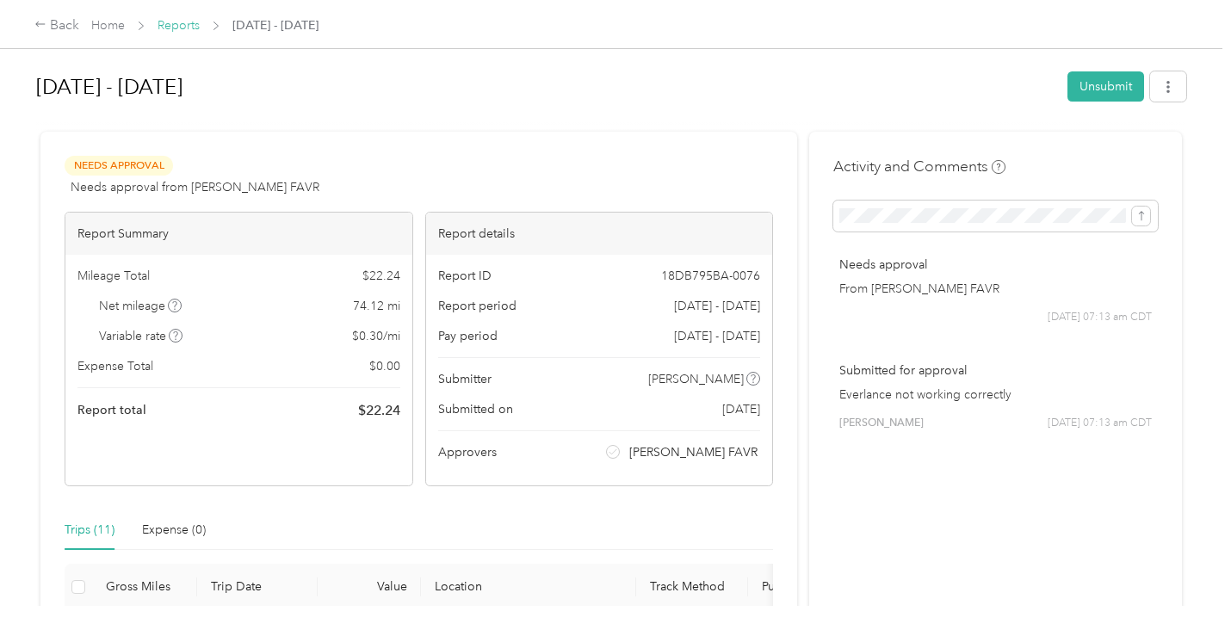
click at [182, 25] on link "Reports" at bounding box center [179, 25] width 42 height 15
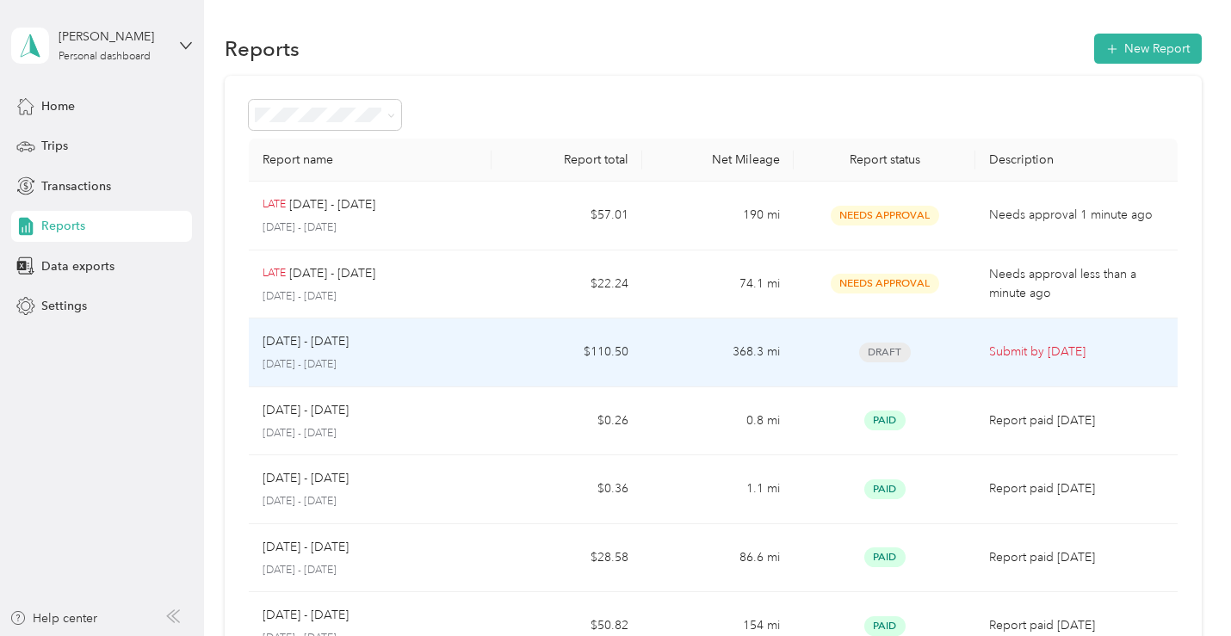
click at [891, 353] on span "Draft" at bounding box center [885, 353] width 52 height 20
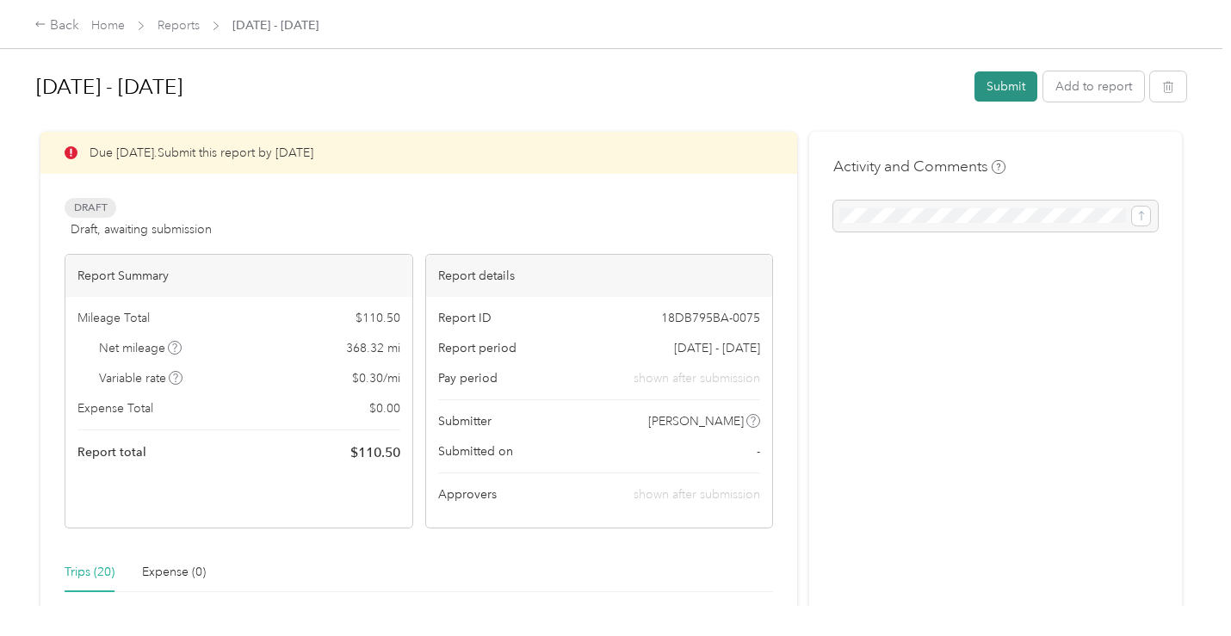
click at [979, 88] on button "Submit" at bounding box center [1005, 86] width 63 height 30
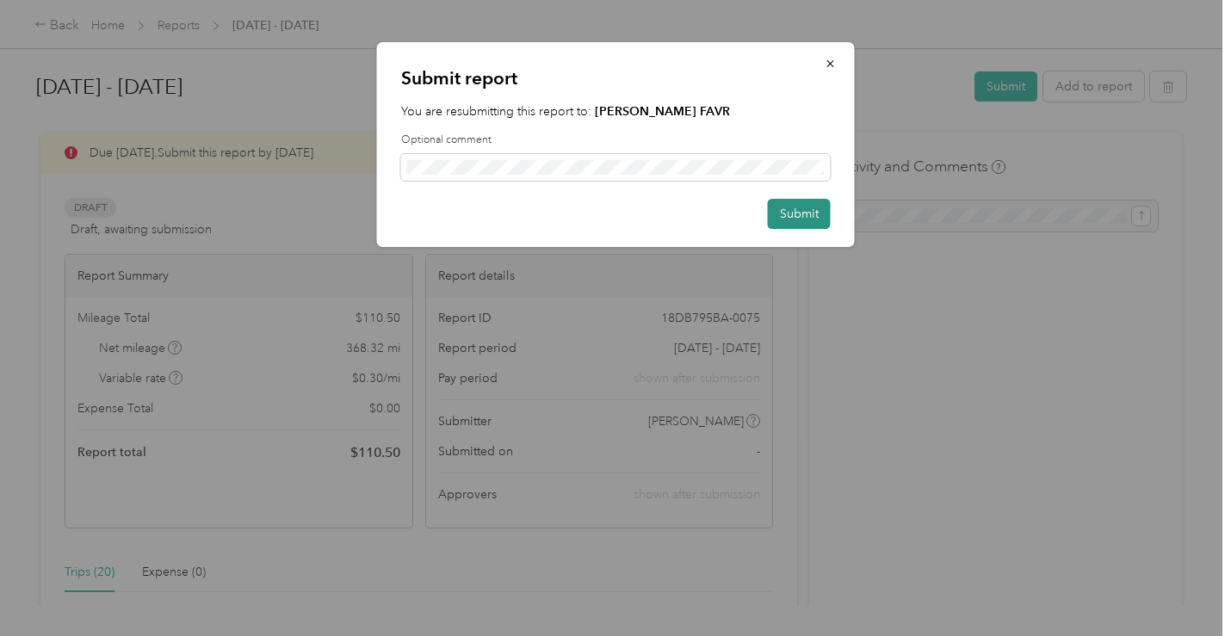
click at [783, 209] on button "Submit" at bounding box center [799, 214] width 63 height 30
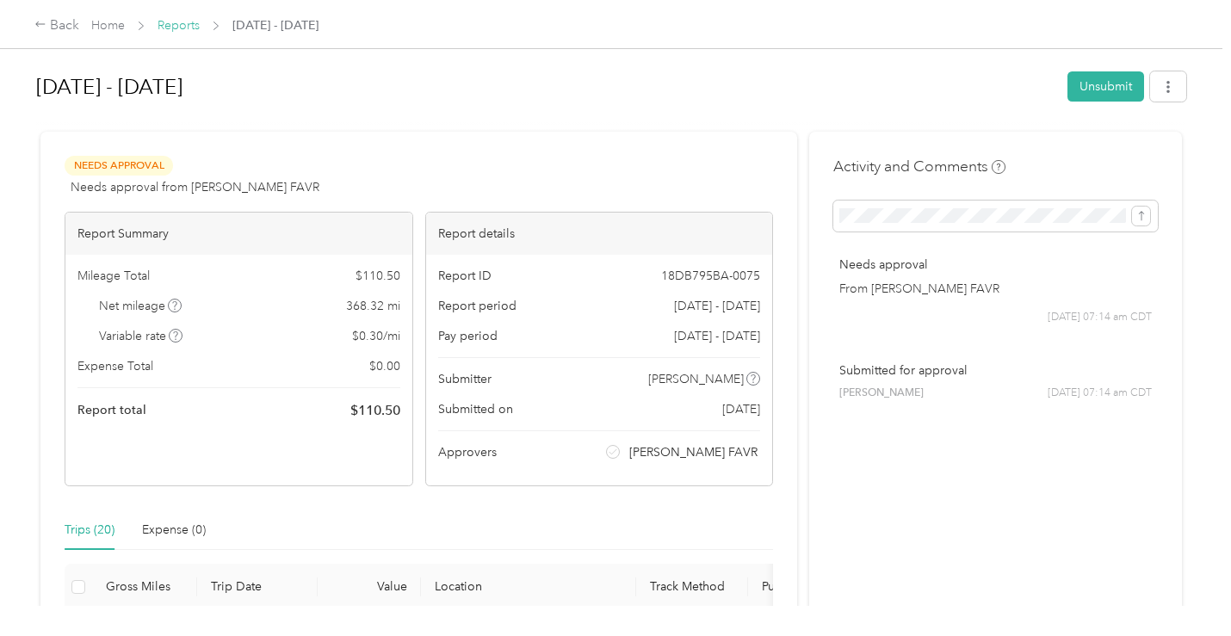
click at [184, 27] on link "Reports" at bounding box center [179, 25] width 42 height 15
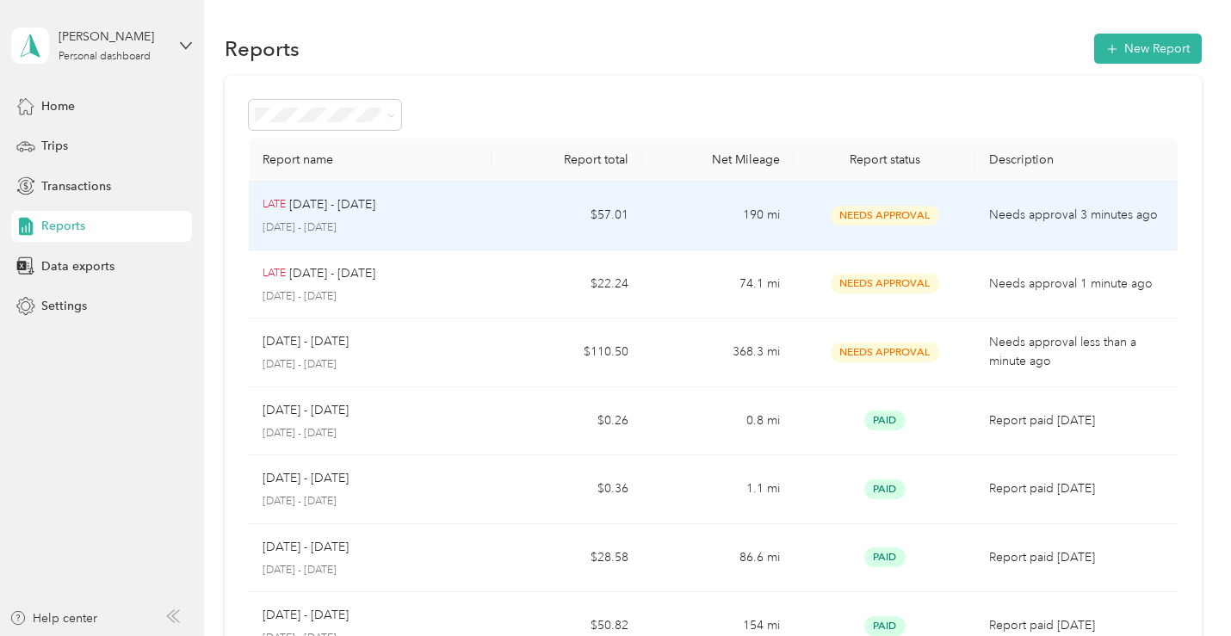
click at [497, 208] on td "$57.01" at bounding box center [568, 216] width 152 height 69
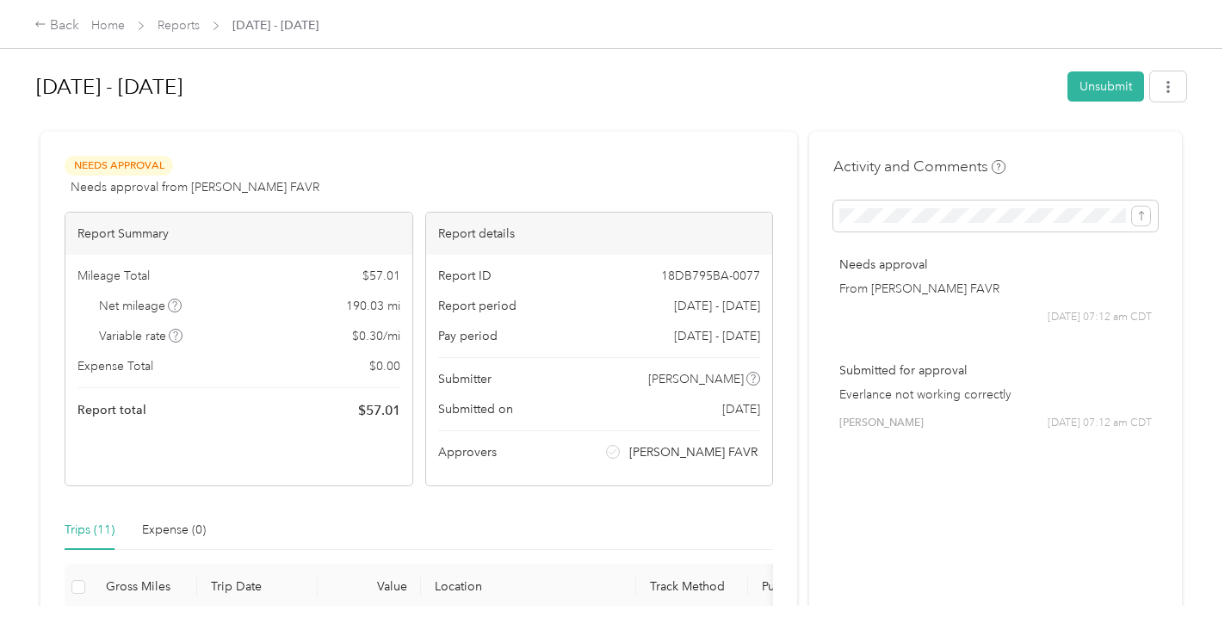
click at [180, 19] on link "Reports" at bounding box center [179, 25] width 42 height 15
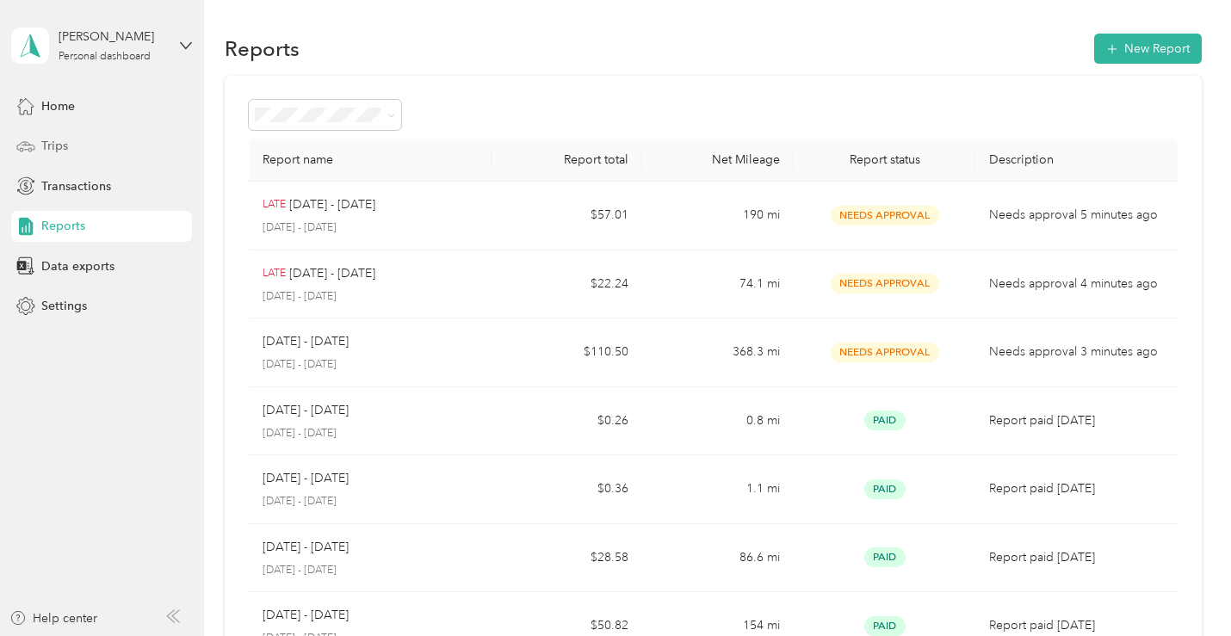
click at [58, 141] on span "Trips" at bounding box center [54, 146] width 27 height 18
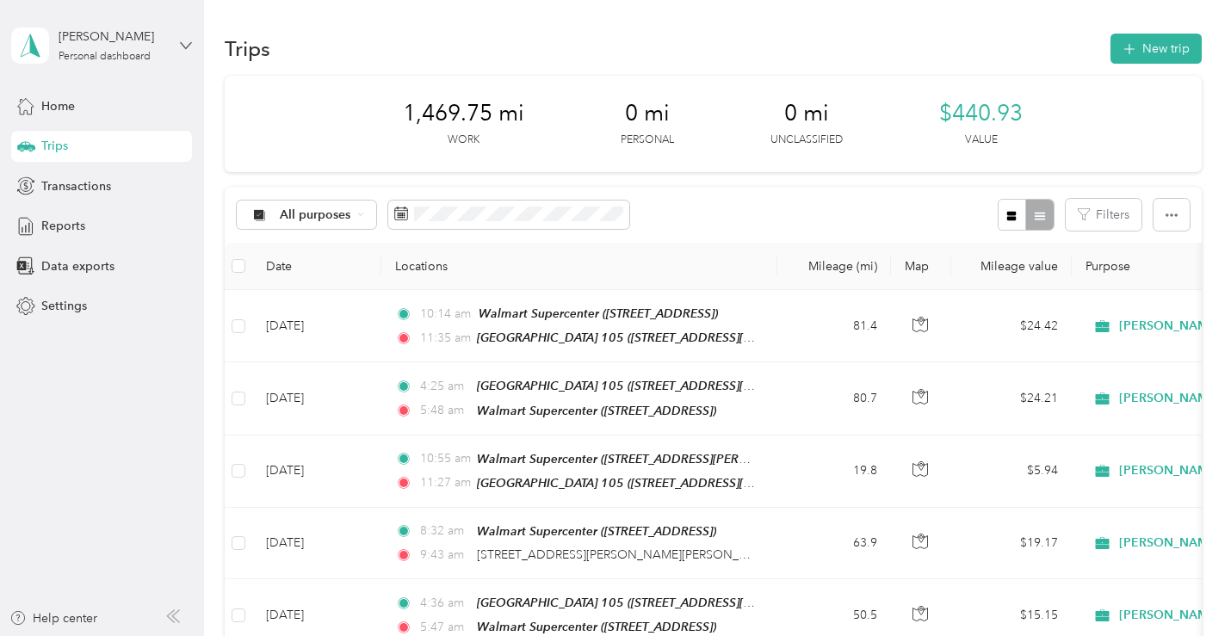
click at [185, 46] on icon at bounding box center [186, 46] width 12 height 12
click at [90, 133] on div "Log out" at bounding box center [60, 142] width 66 height 18
